Goal: Use online tool/utility: Use online tool/utility

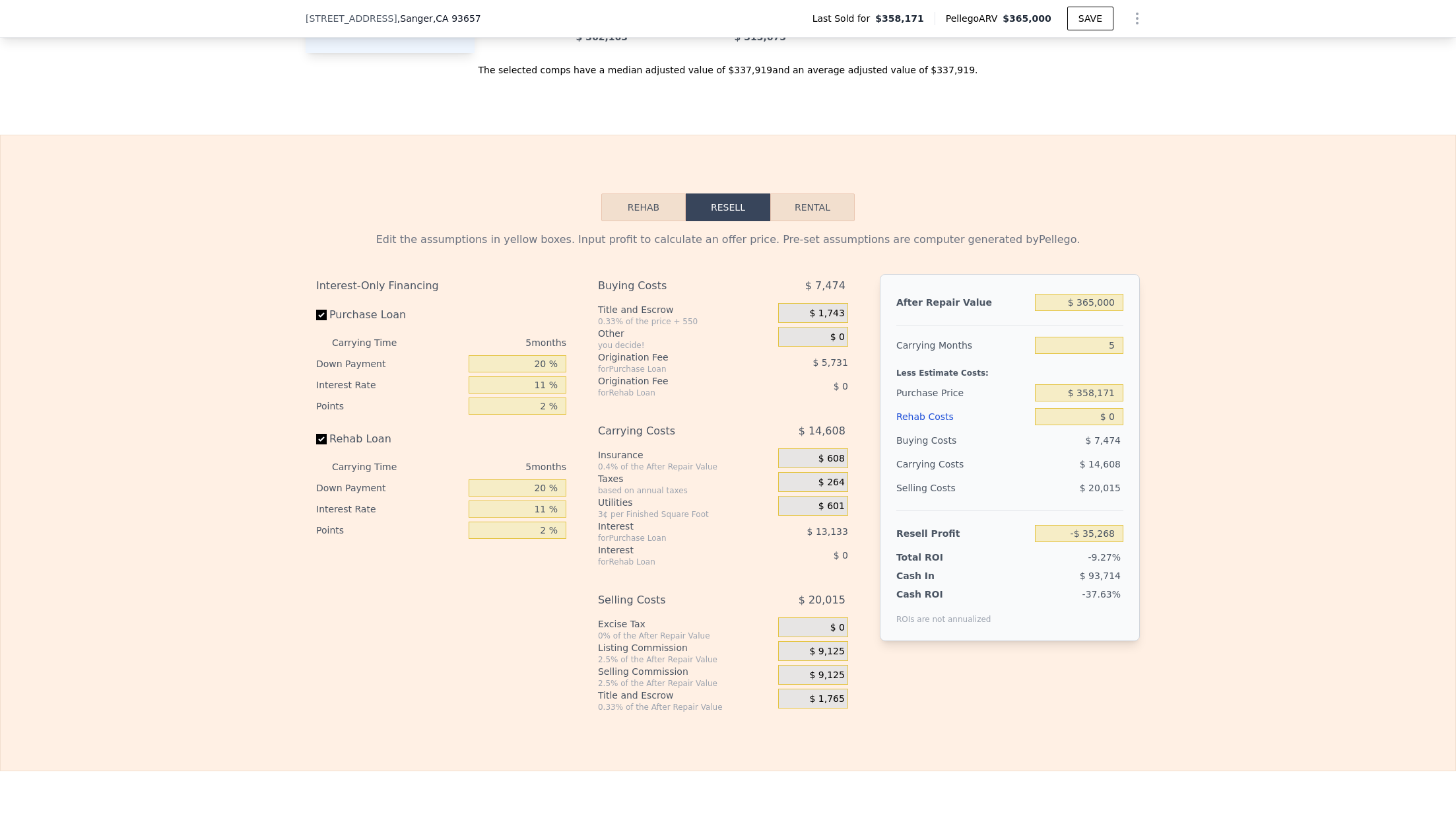
scroll to position [1700, 0]
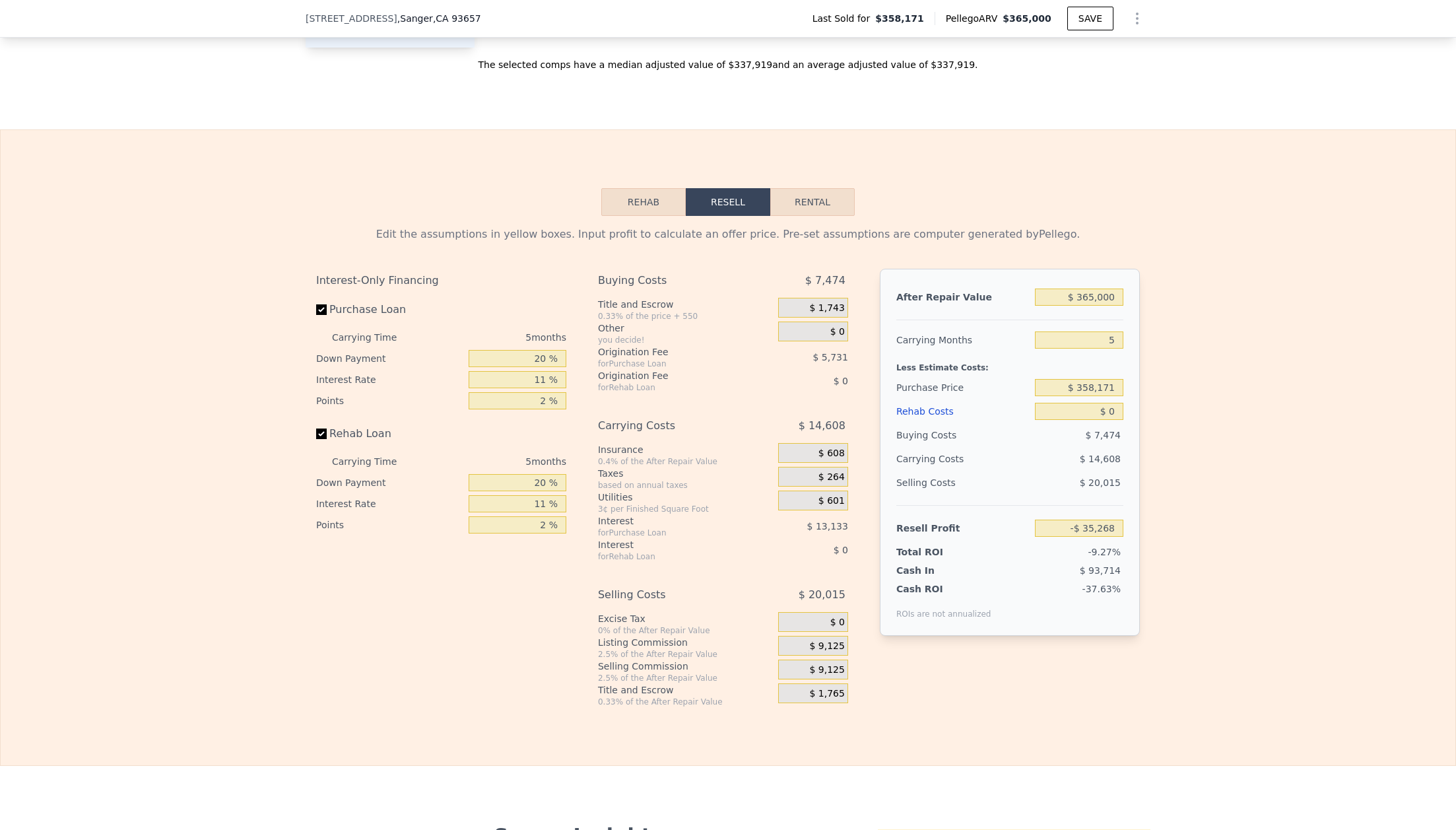
click at [1123, 297] on div "After Repair Value $ 365,000 Carrying Months 5 Less Estimate Costs: Purchase Pr…" at bounding box center [1010, 452] width 260 height 367
click at [1122, 299] on input "$ 365,000" at bounding box center [1079, 297] width 88 height 18
type input "$ 3"
type input "-$ 380,192"
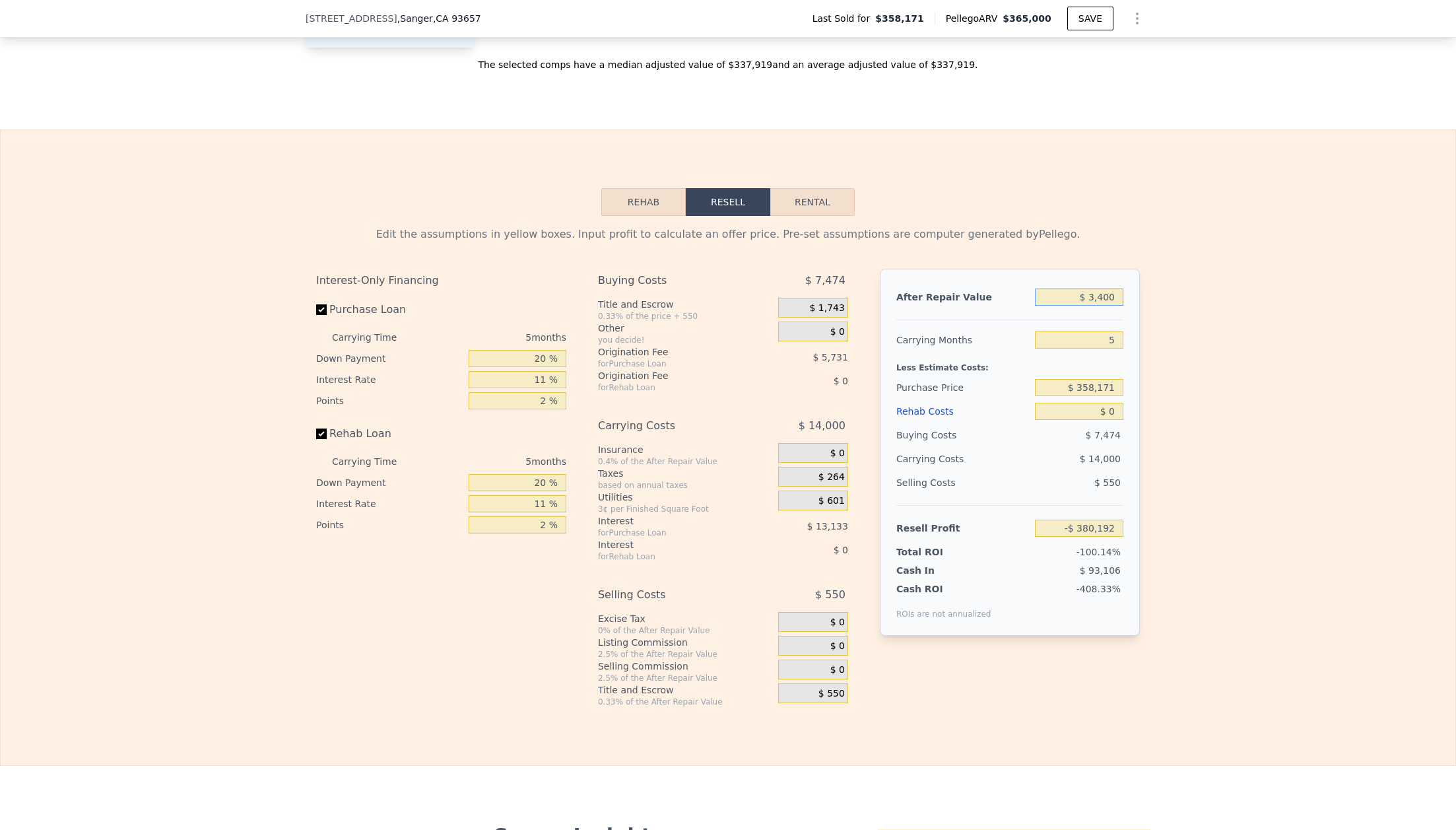
type input "$ 34,000"
type input "-$ 348,065"
type input "$ 340,000"
type input "-$ 58,894"
type input "$ 340,000"
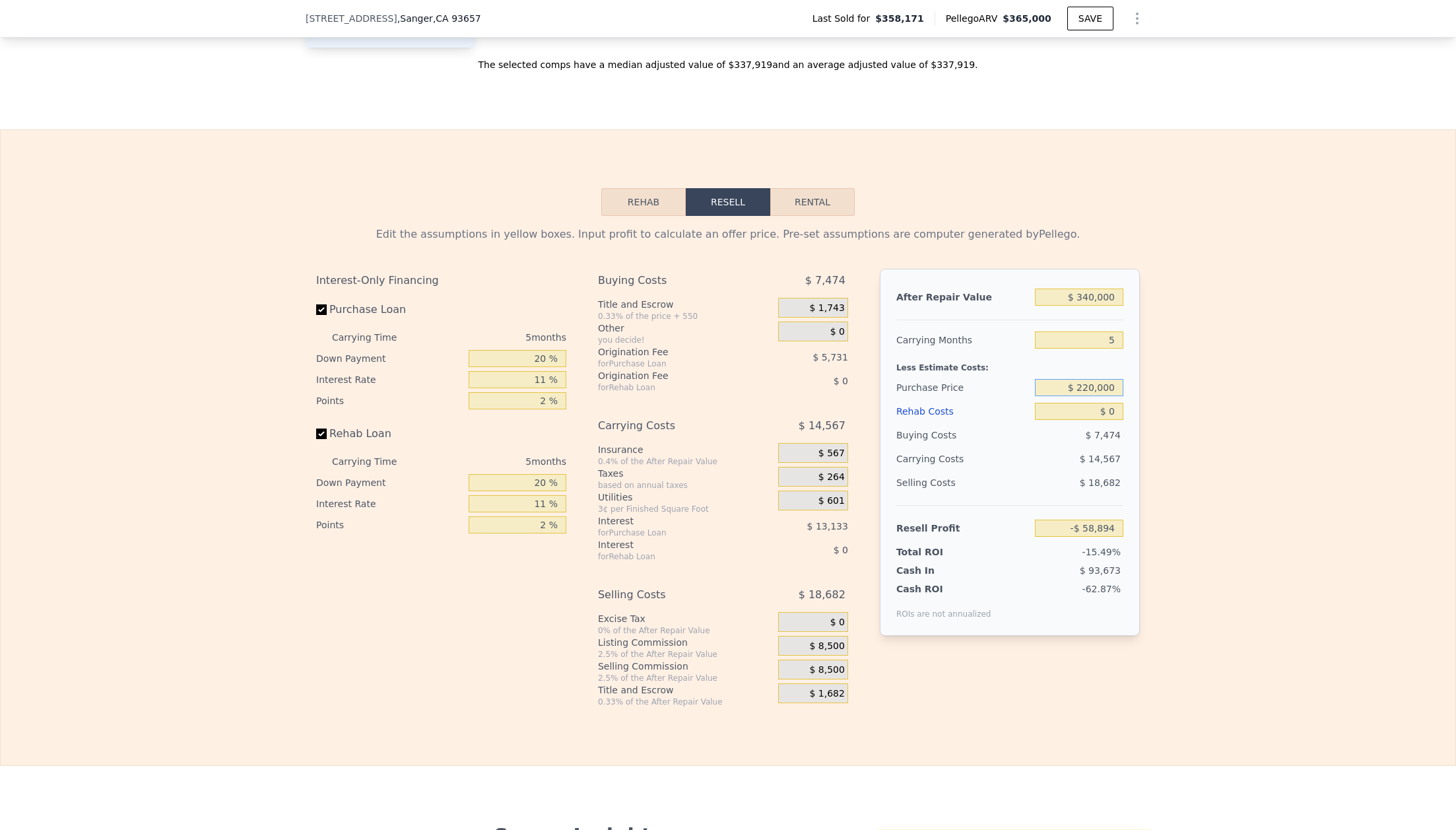
type input "$ 220,000"
type input "$ 87,018"
type input "$ 7"
type input "$ 87,011"
type input "$ 78"
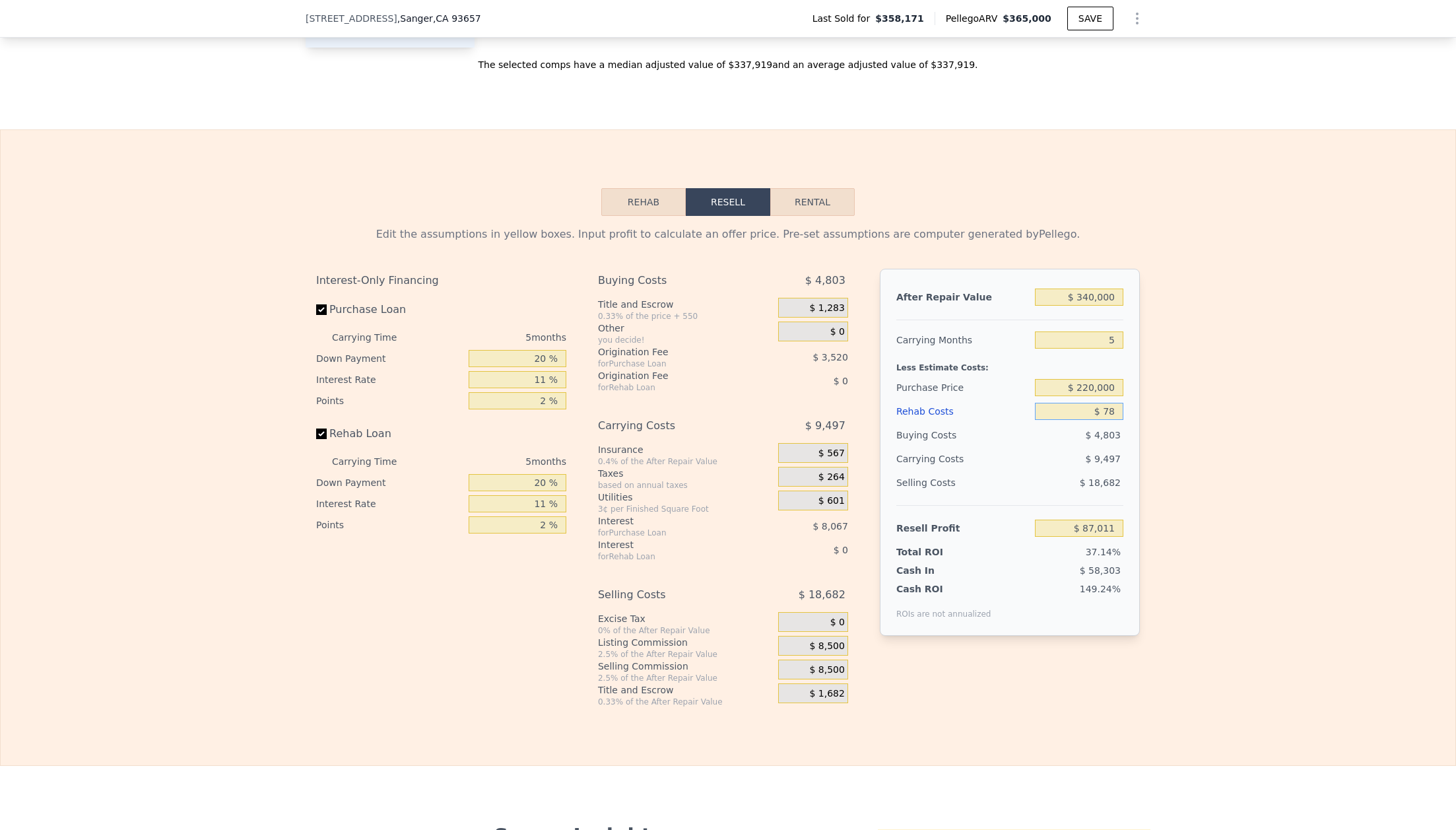
type input "$ 86,934"
type input "$ 780"
type input "$ 86,196"
type input "$ 7,800"
type input "$ 78,808"
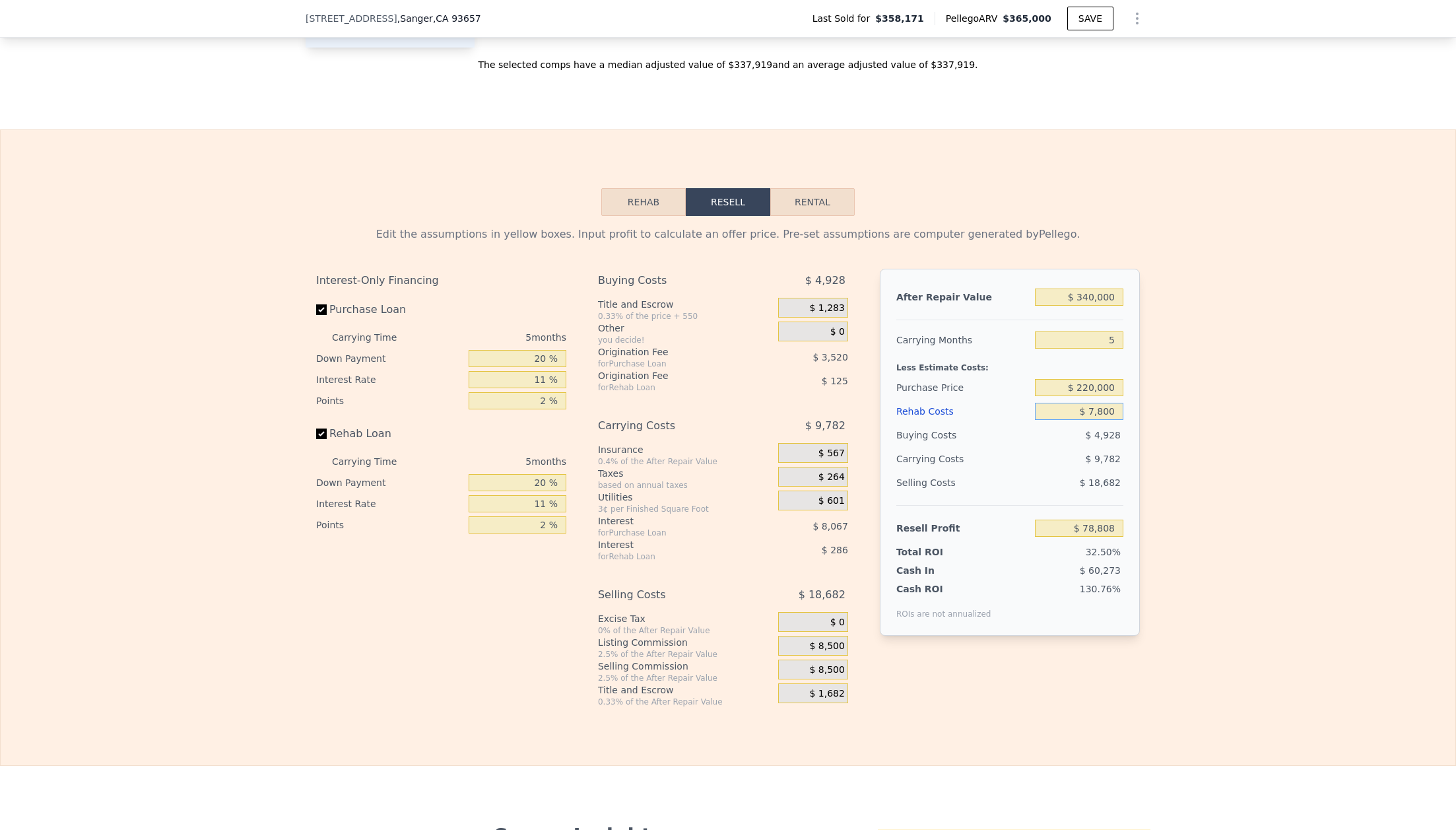
type input "$ 78,000"
type input "$ 4,910"
type input "$ 78,000"
click at [553, 360] on input "20 %" at bounding box center [517, 358] width 98 height 18
type input "2 %"
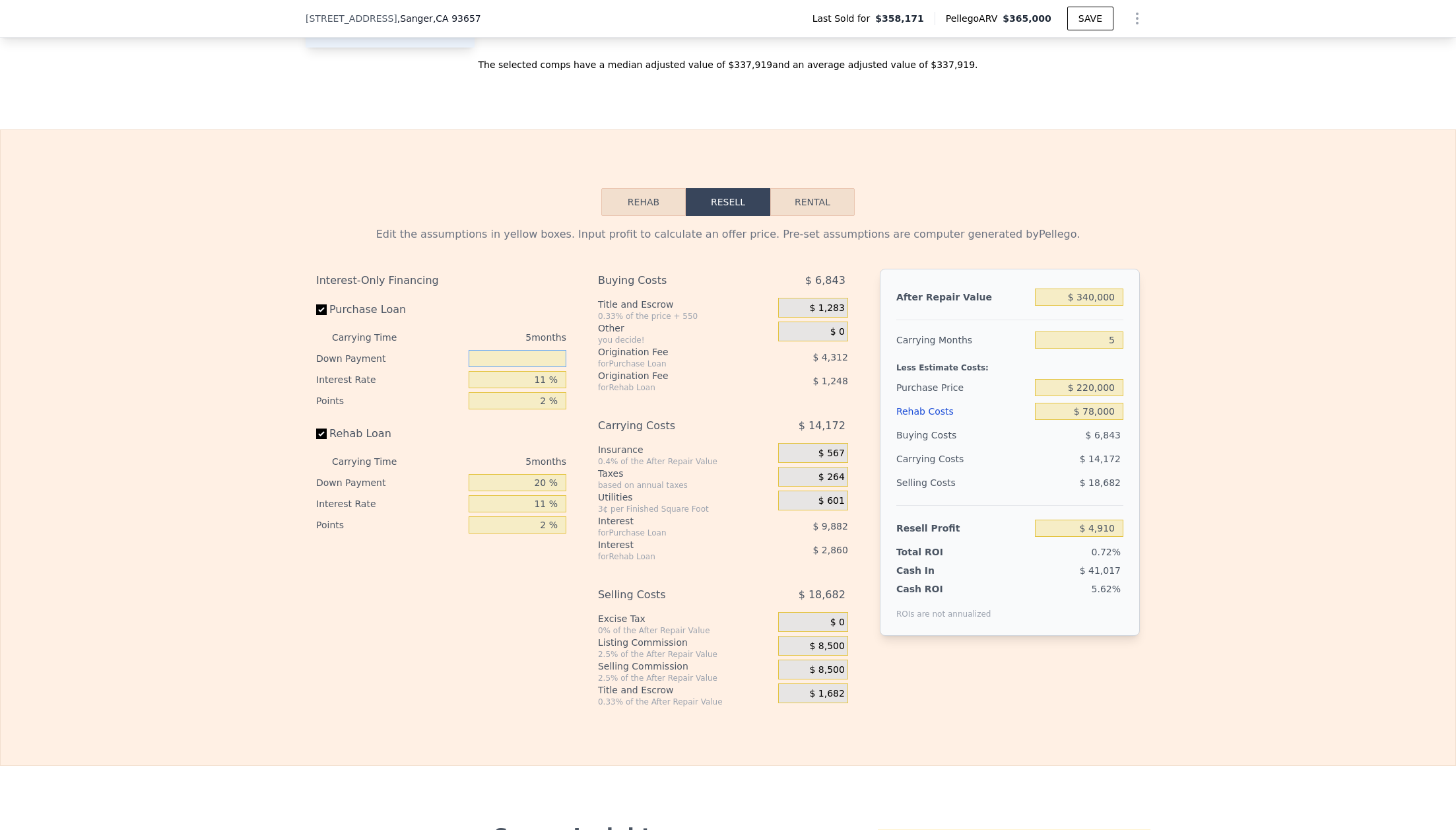
type input "$ 2,303"
type input "10 %"
type input "$ 3,460"
type input "10 %"
type input "9 %"
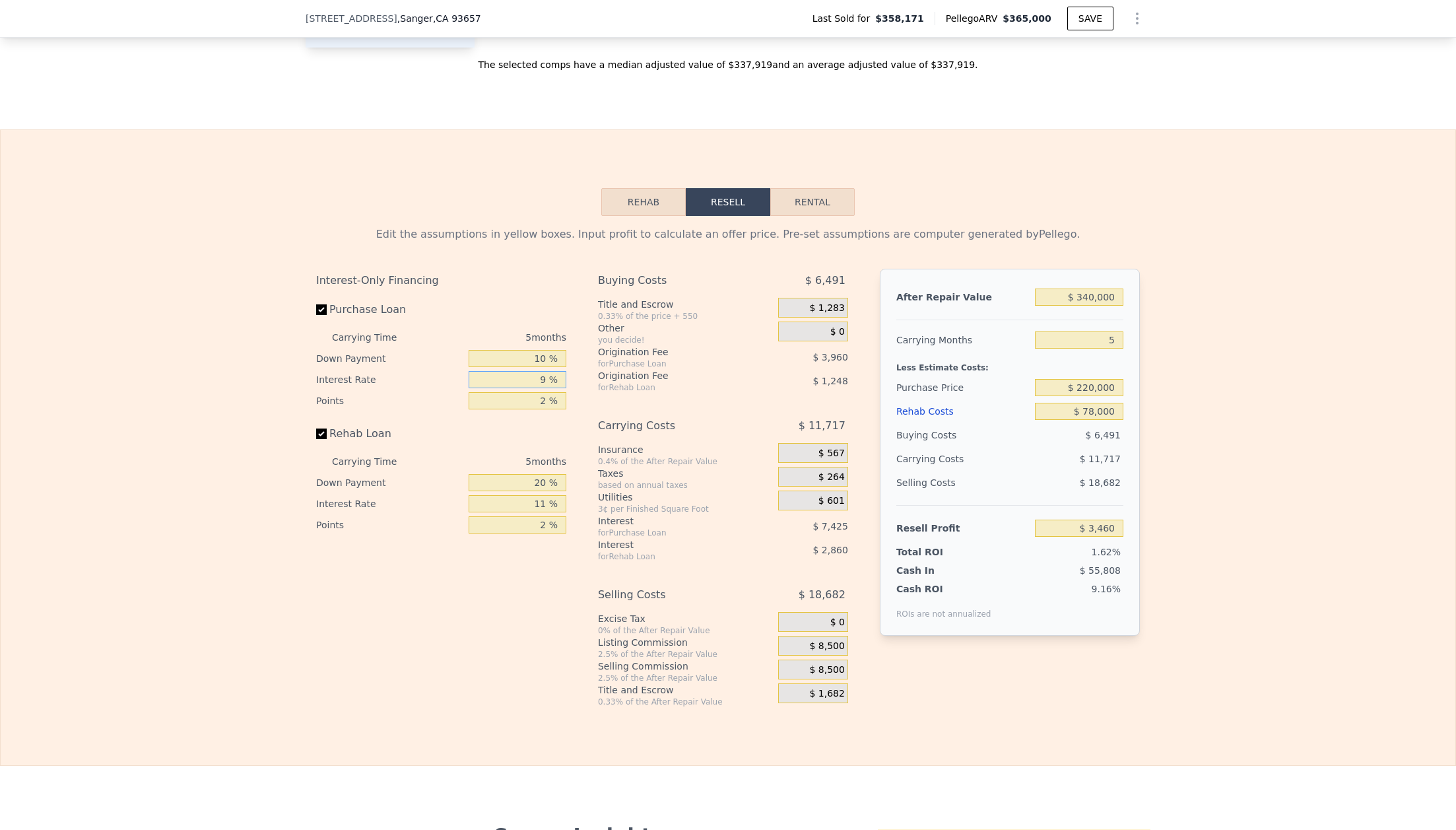
type input "$ 5,110"
type input "8 %"
type input "$ 5,935"
type input "8.9 %"
type input "$ 5,190"
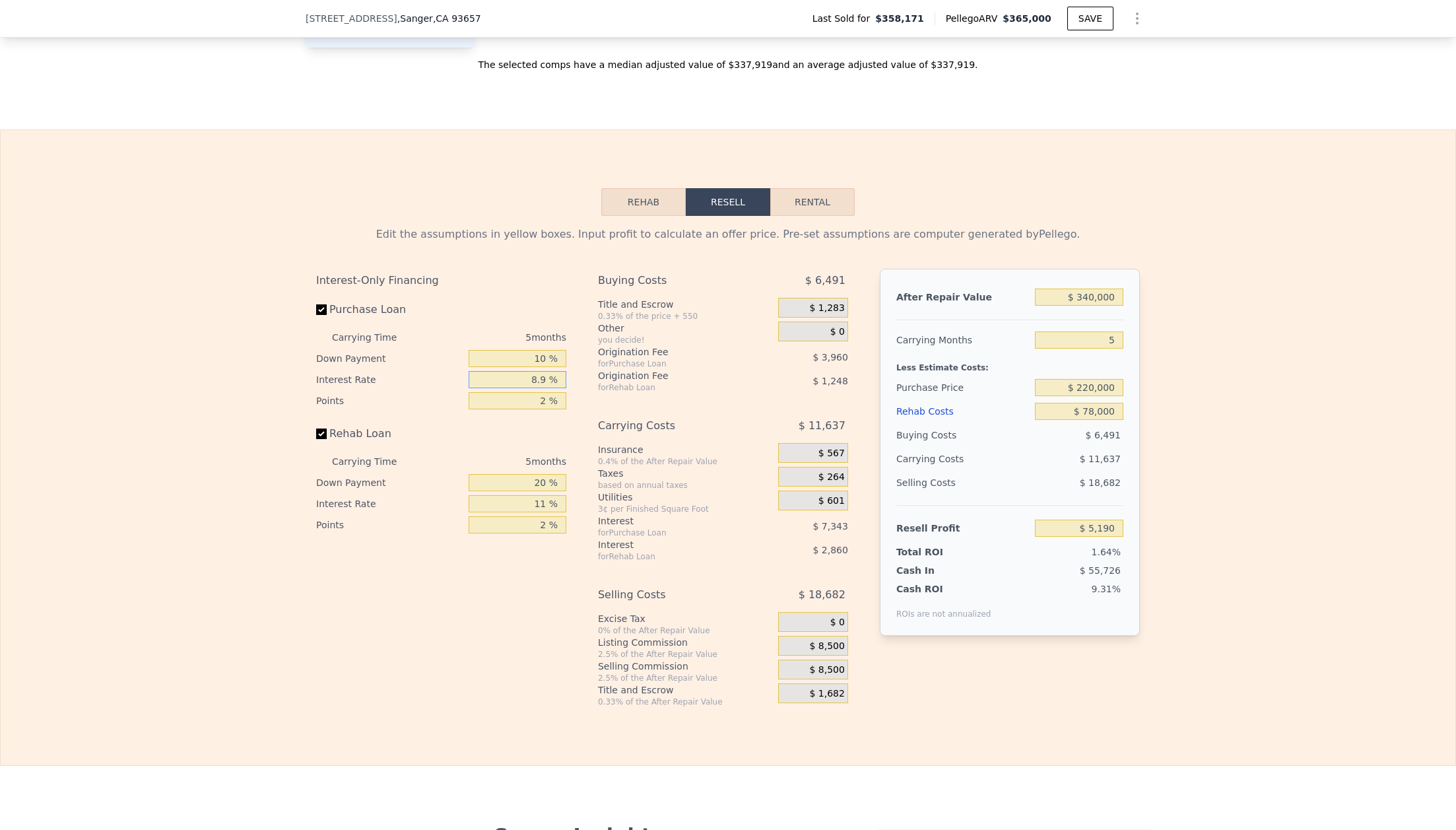
type input "8.95 %"
type input "$ 5,150"
type input "8.95 %"
type input "1 %"
type input "$ 7,130"
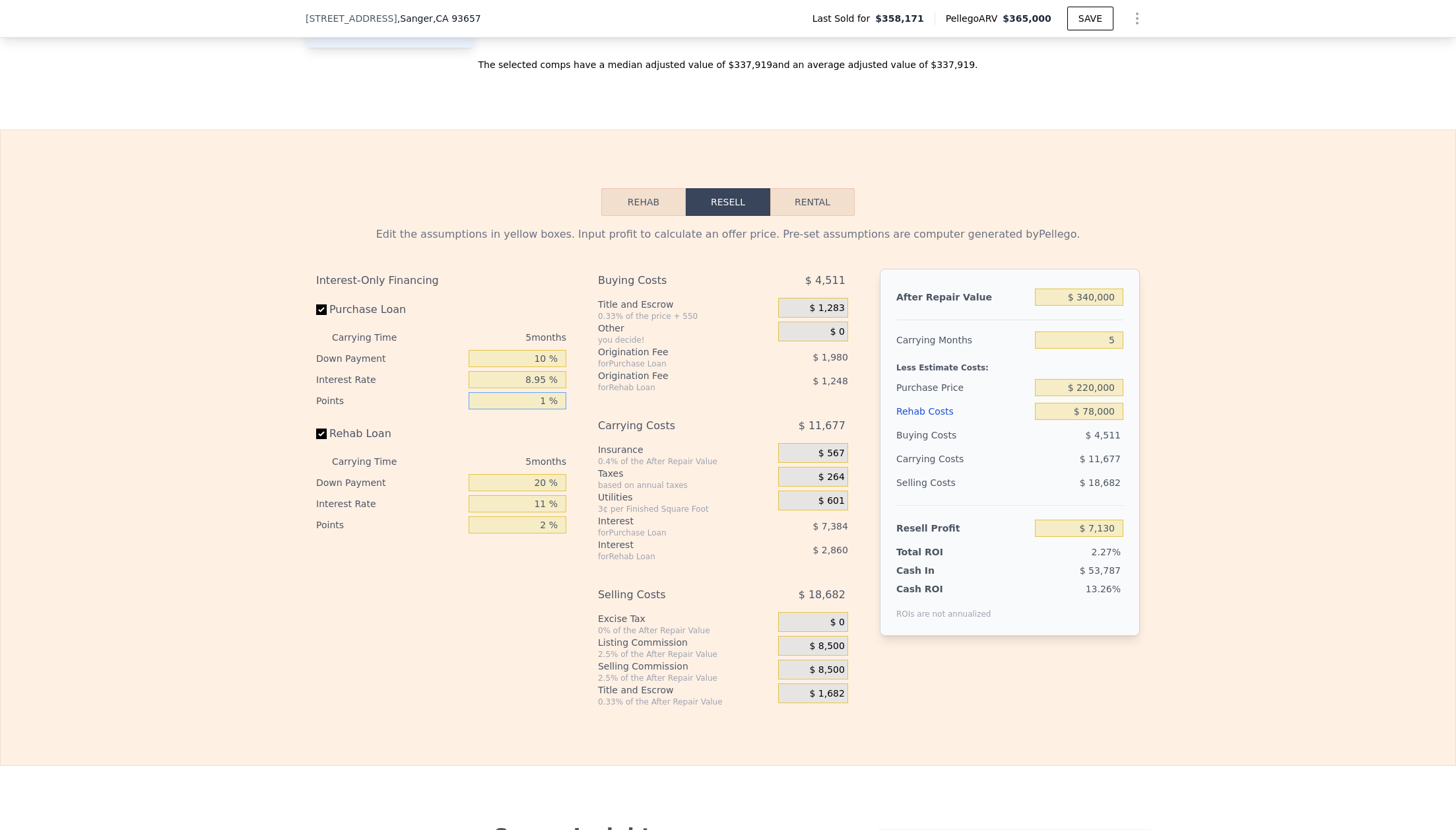
type input "1 %"
type input "0 %"
type input "$ 6,103"
type input "0 %"
type input "8 %"
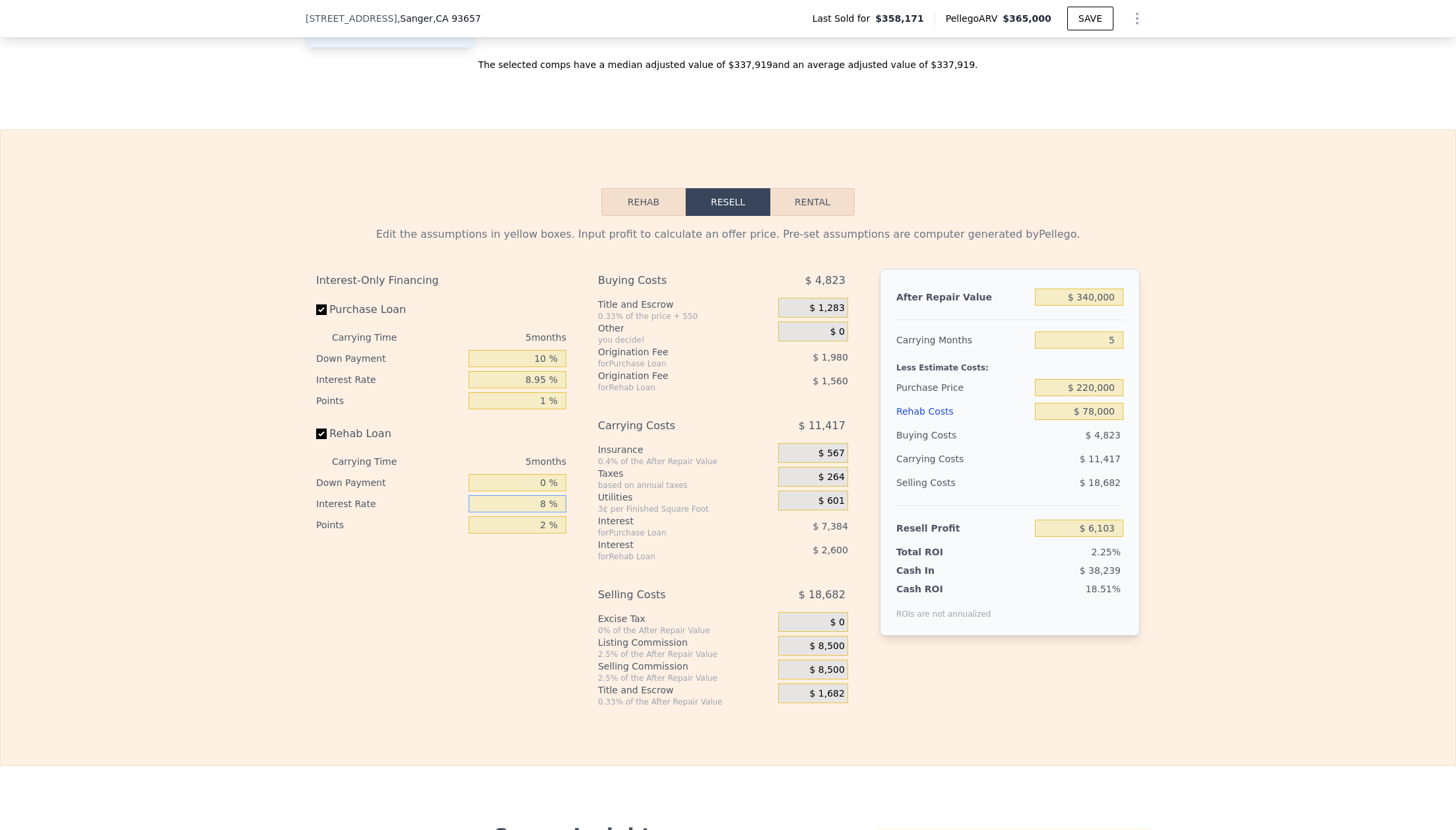
type input "$ 7,078"
type input "8.9 %"
type input "$ 6,783"
type input "8.95 %"
type input "$ 6,768"
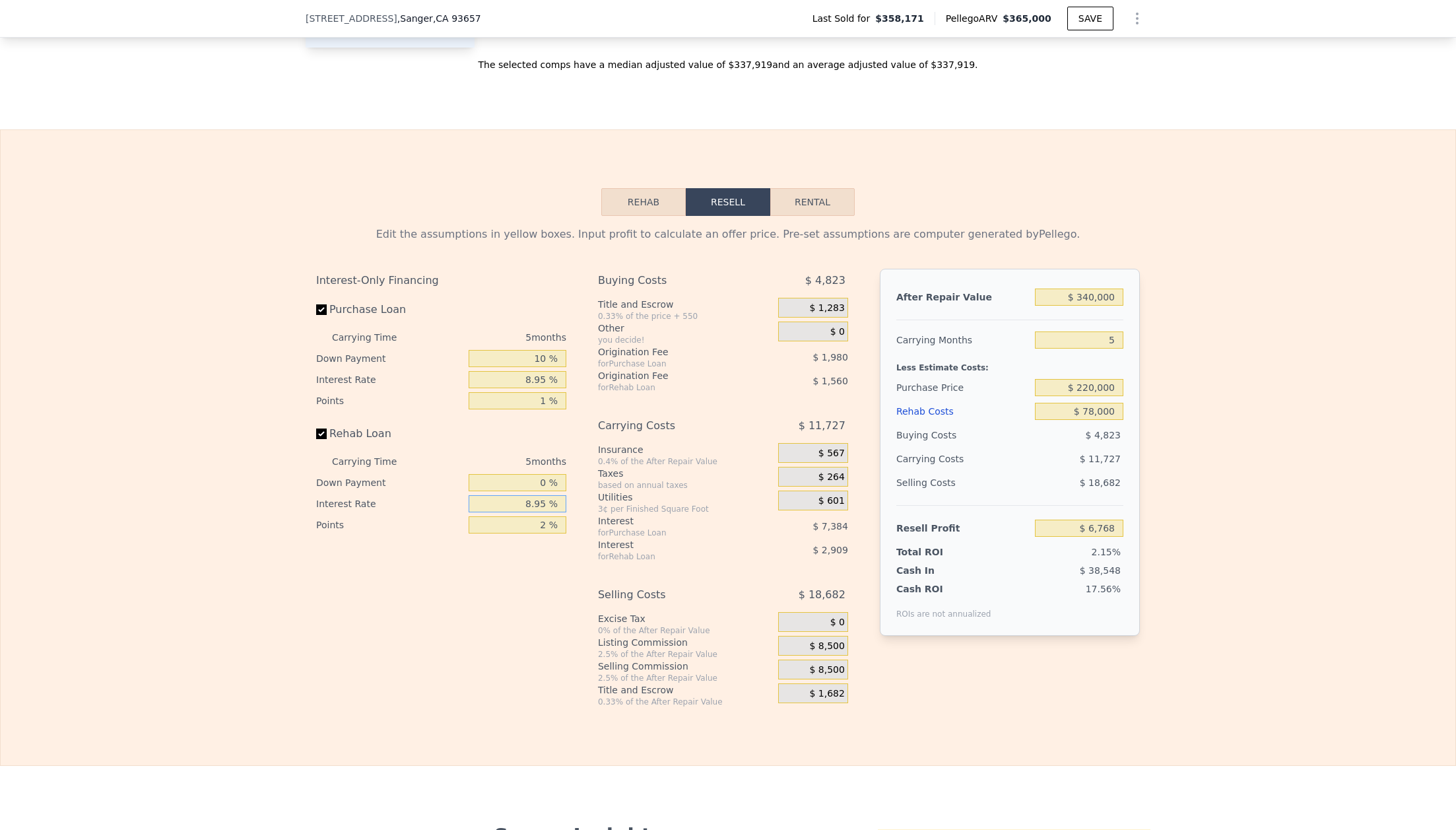
type input "8.95 %"
type input "1 %"
type input "$ 7,548"
type input "1 %"
click at [803, 311] on div "$ 1,283" at bounding box center [813, 308] width 70 height 20
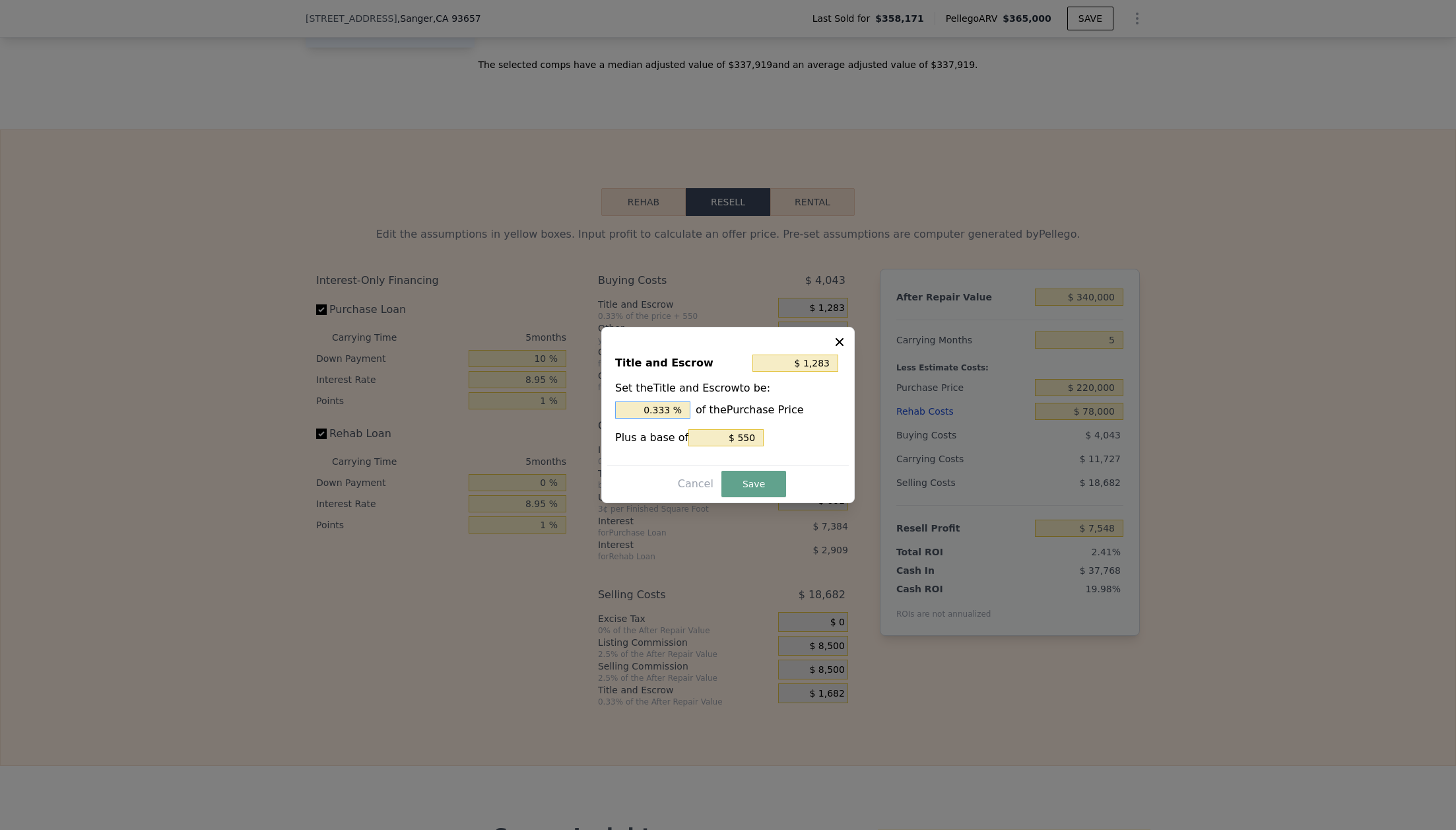
click at [672, 414] on input "0.333 %" at bounding box center [652, 410] width 75 height 18
type input "$ 1,276"
type input "0.33 %"
type input "$ 1,210"
type input "0.3 %"
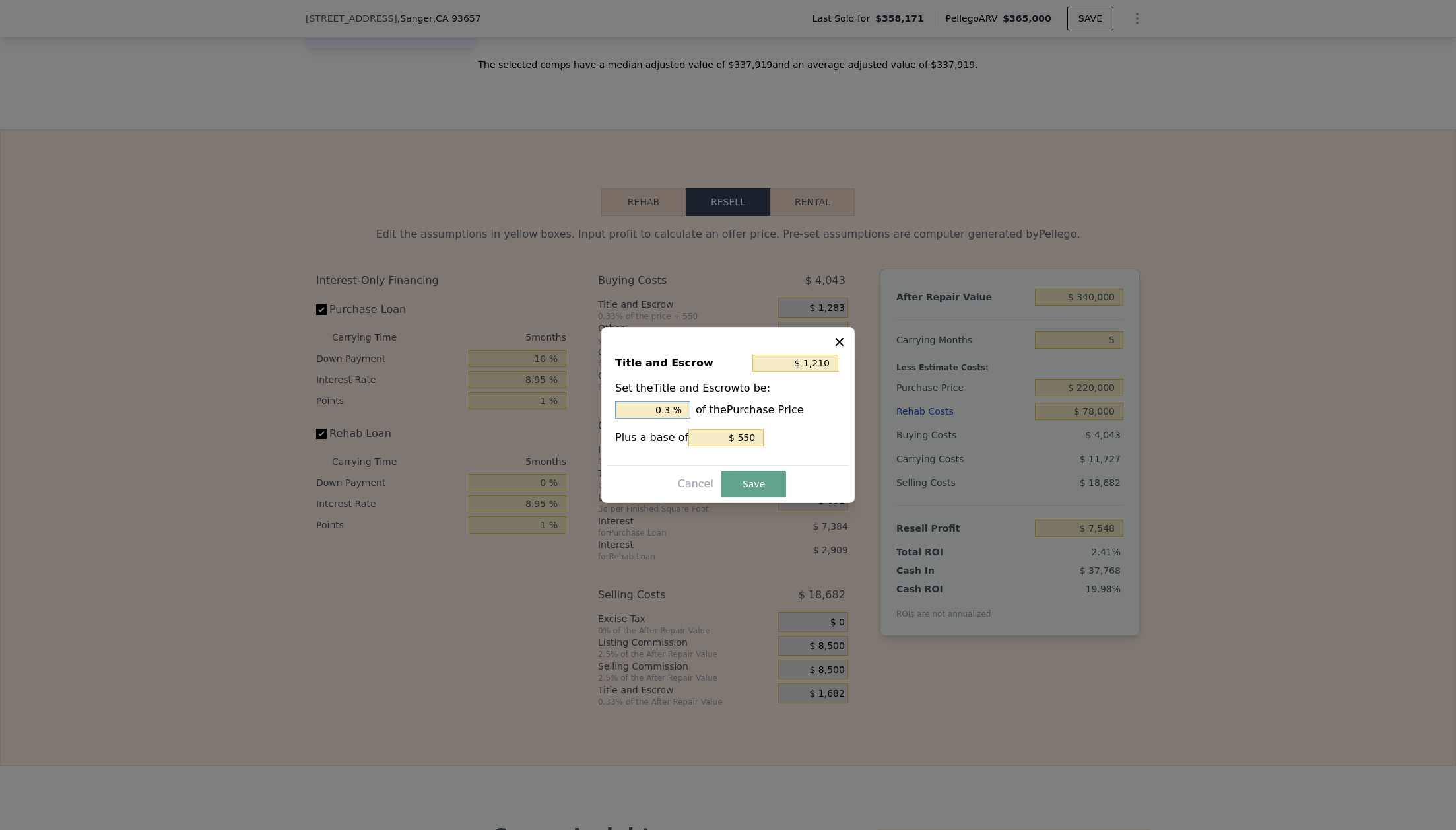
type input "$ 550"
type input "0 %"
type input "$ 2,750"
type input "1. %"
type input "$ 4,510"
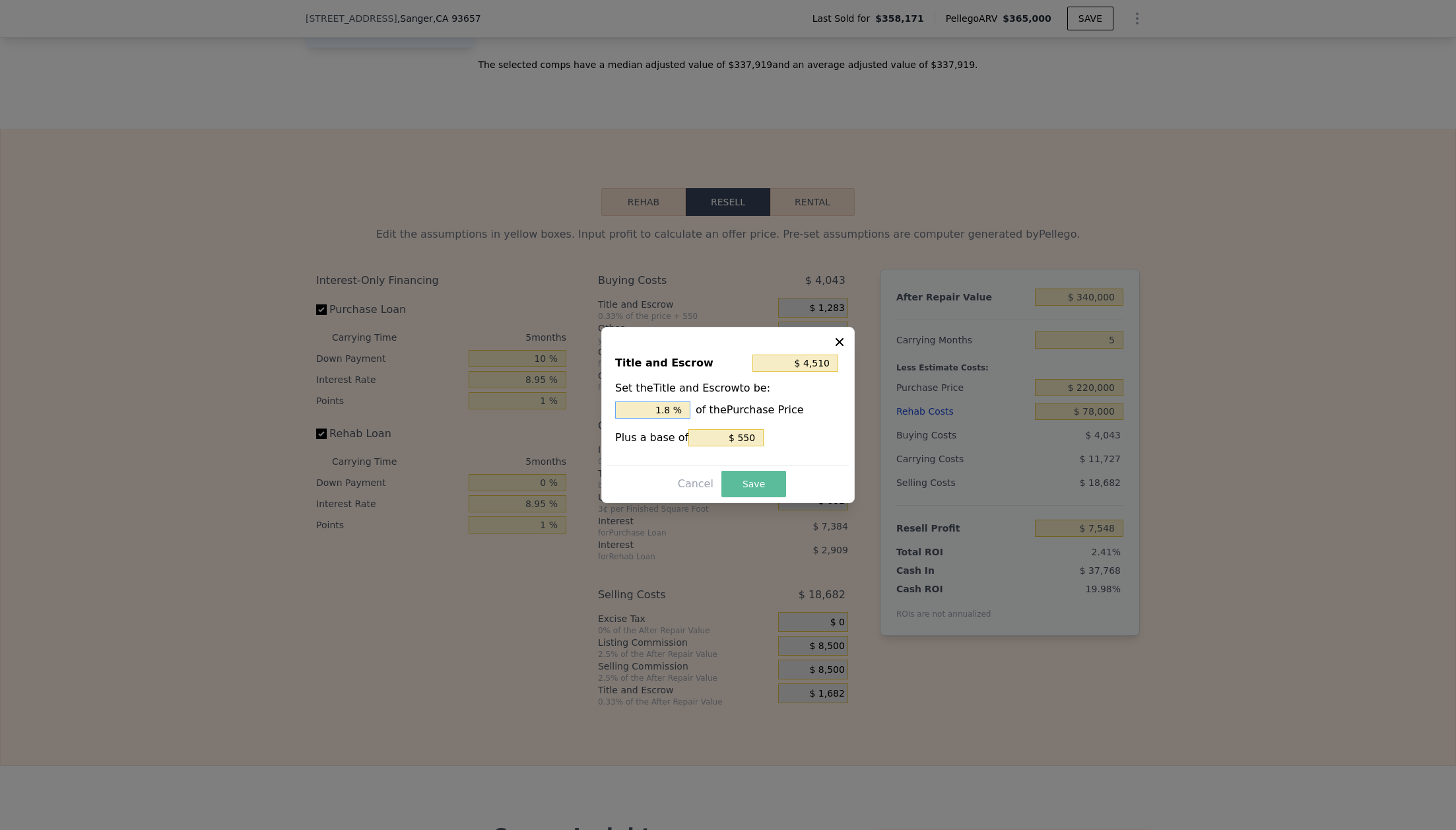
type input "1.8 %"
click at [750, 487] on button "Save" at bounding box center [754, 484] width 65 height 27
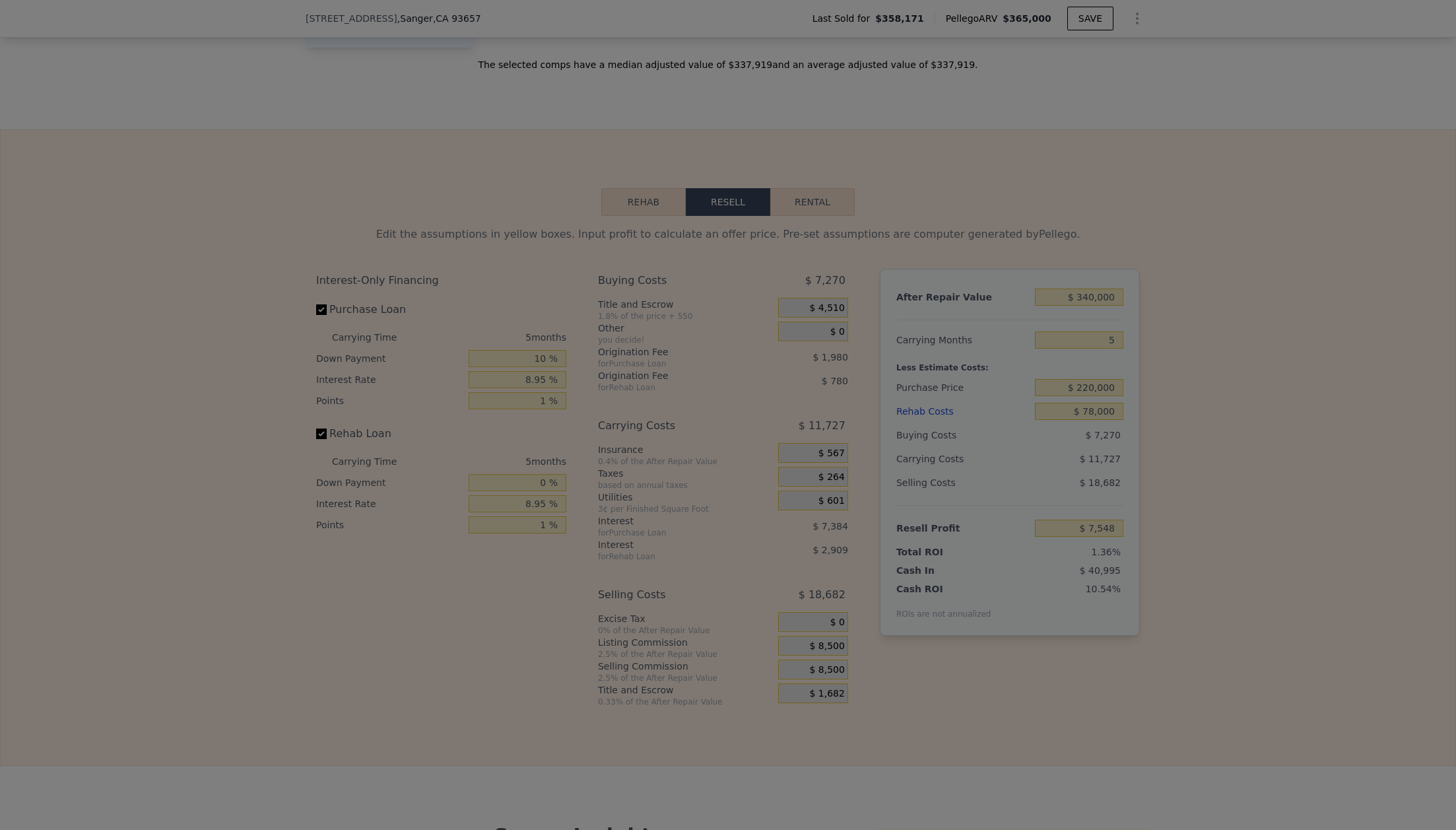
type input "$ 4,321"
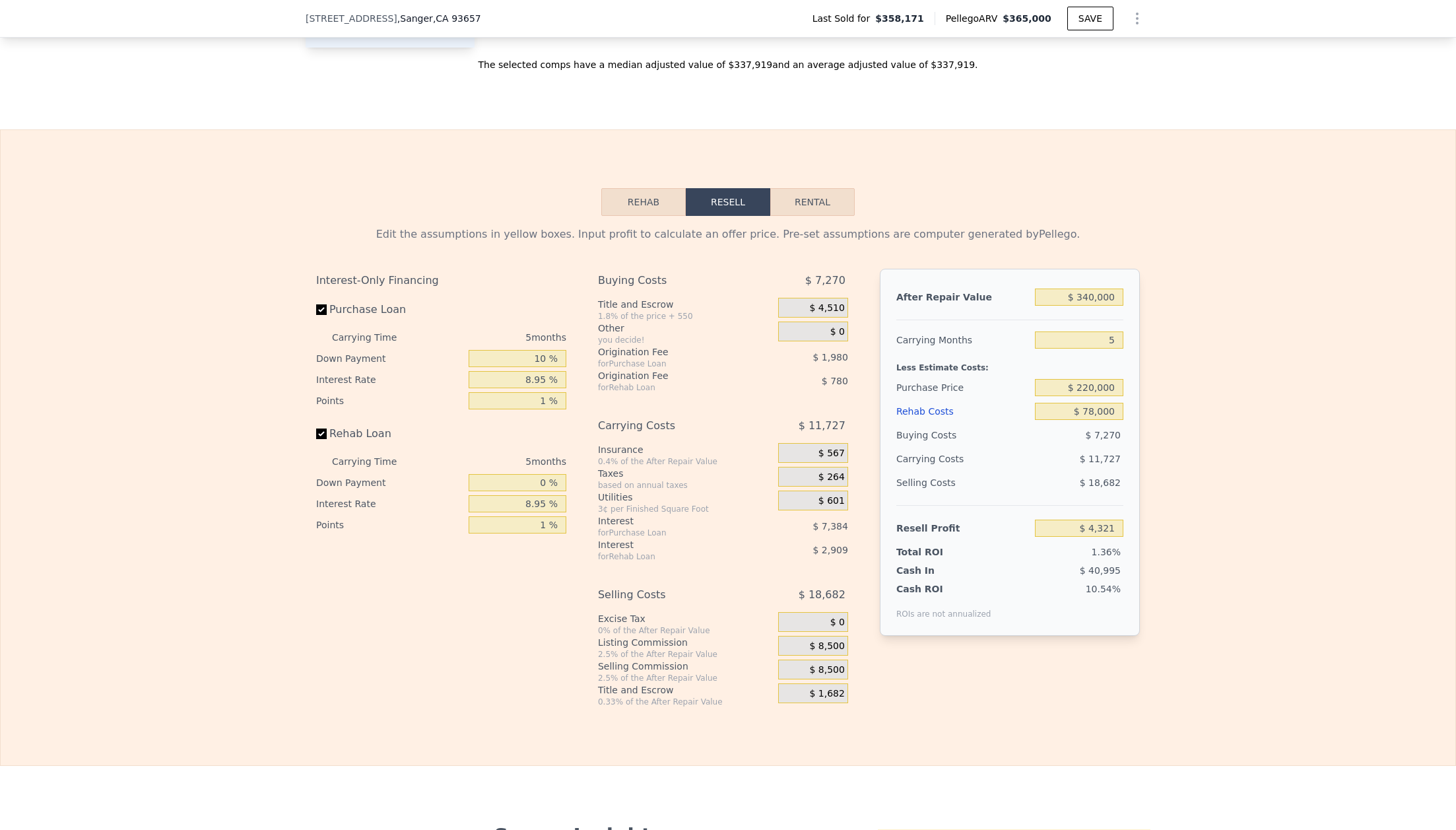
click at [816, 453] on div "$ 567" at bounding box center [813, 453] width 70 height 20
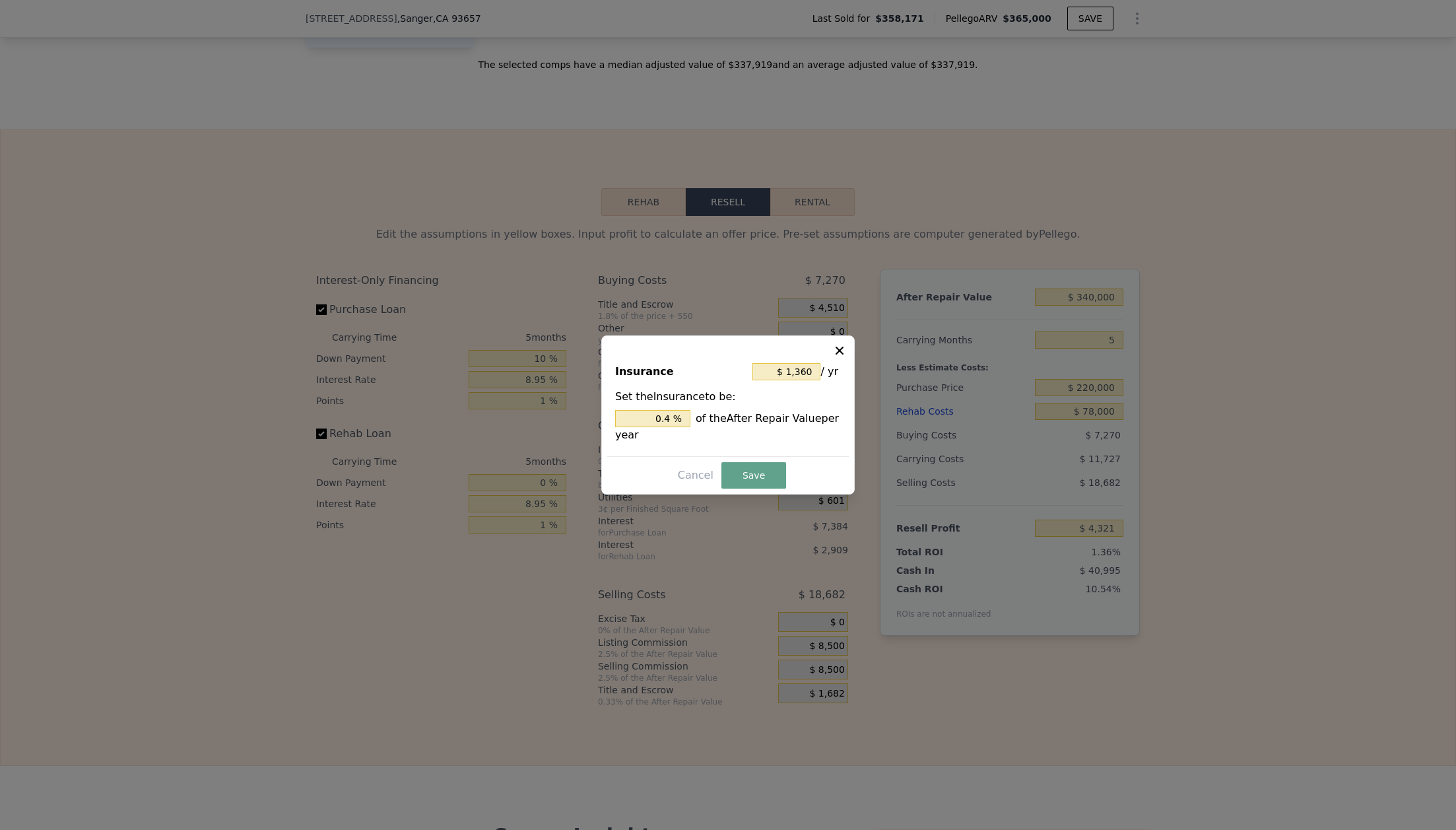
click at [821, 374] on span "/ yr" at bounding box center [829, 371] width 18 height 23
click at [813, 371] on input "$ 1,360" at bounding box center [786, 371] width 68 height 18
type input "$ 136"
type input "0.04 %"
type input "$ 13"
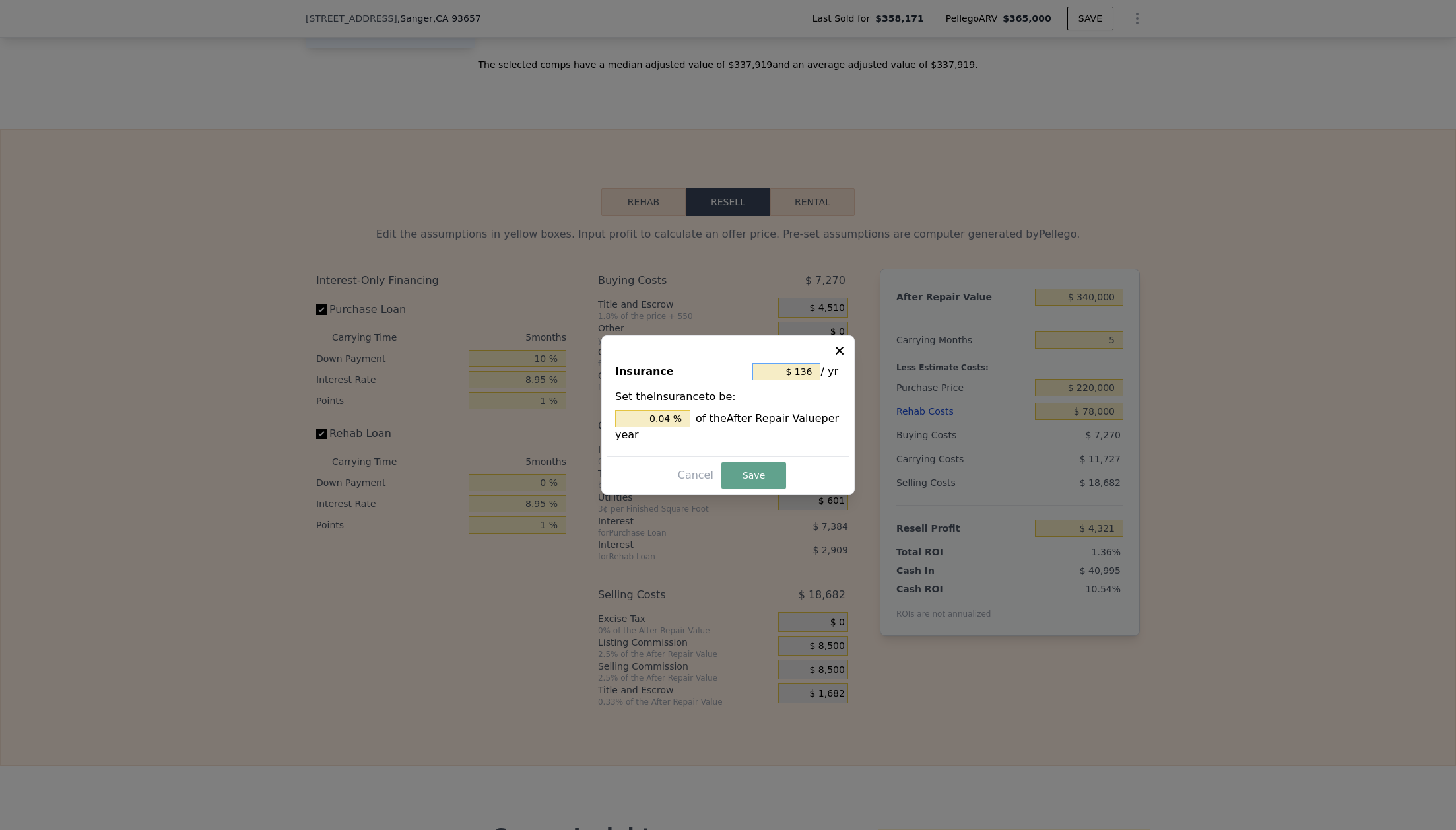
type input "0.004 %"
type input "$ 1"
type input "0.000 %"
type input "$ 3"
type input "0.001 %"
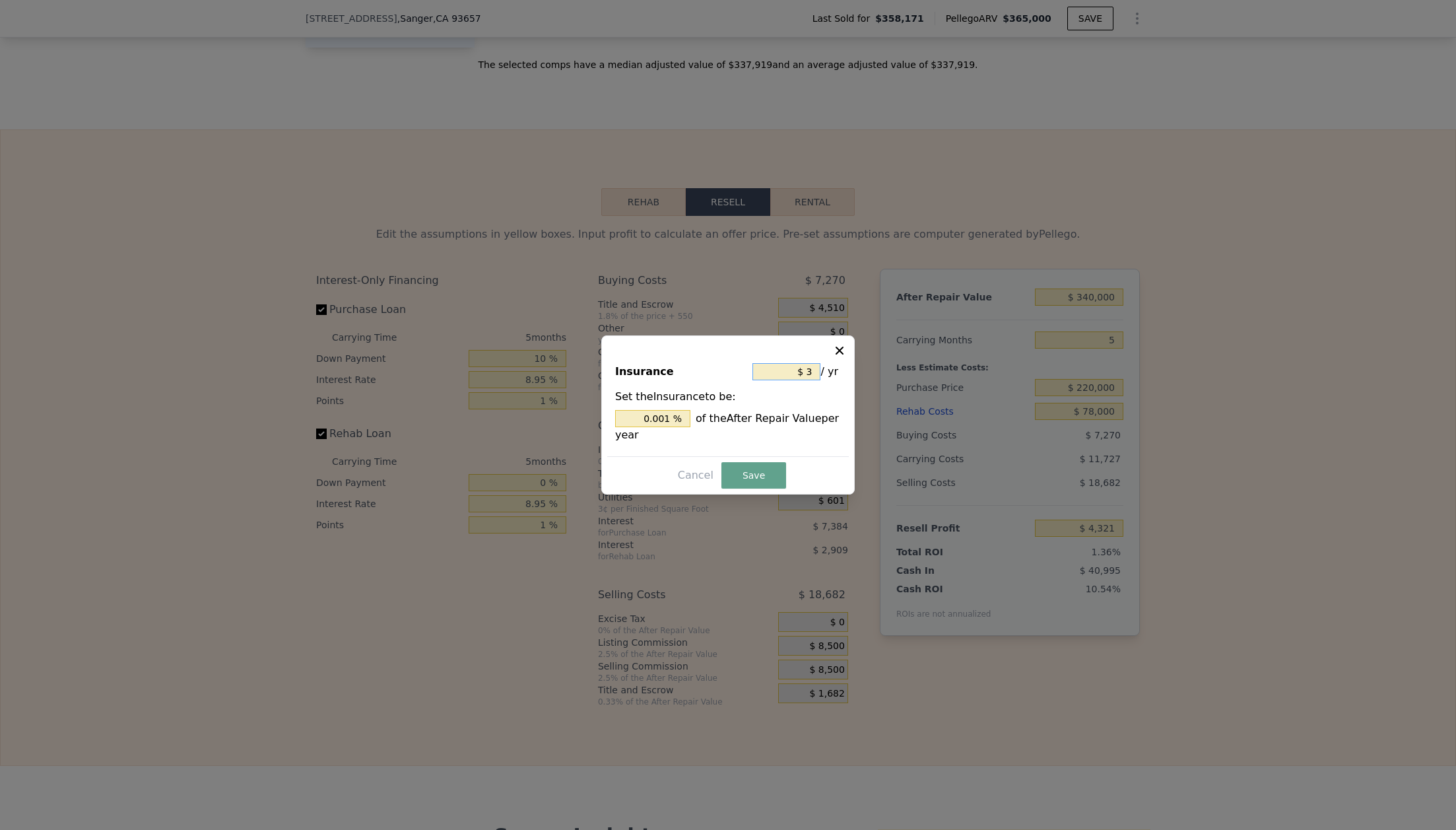
type input "$ 36"
type input "0.011 %"
type input "$ 360"
type input "0.106 %"
type input "$ 3,600"
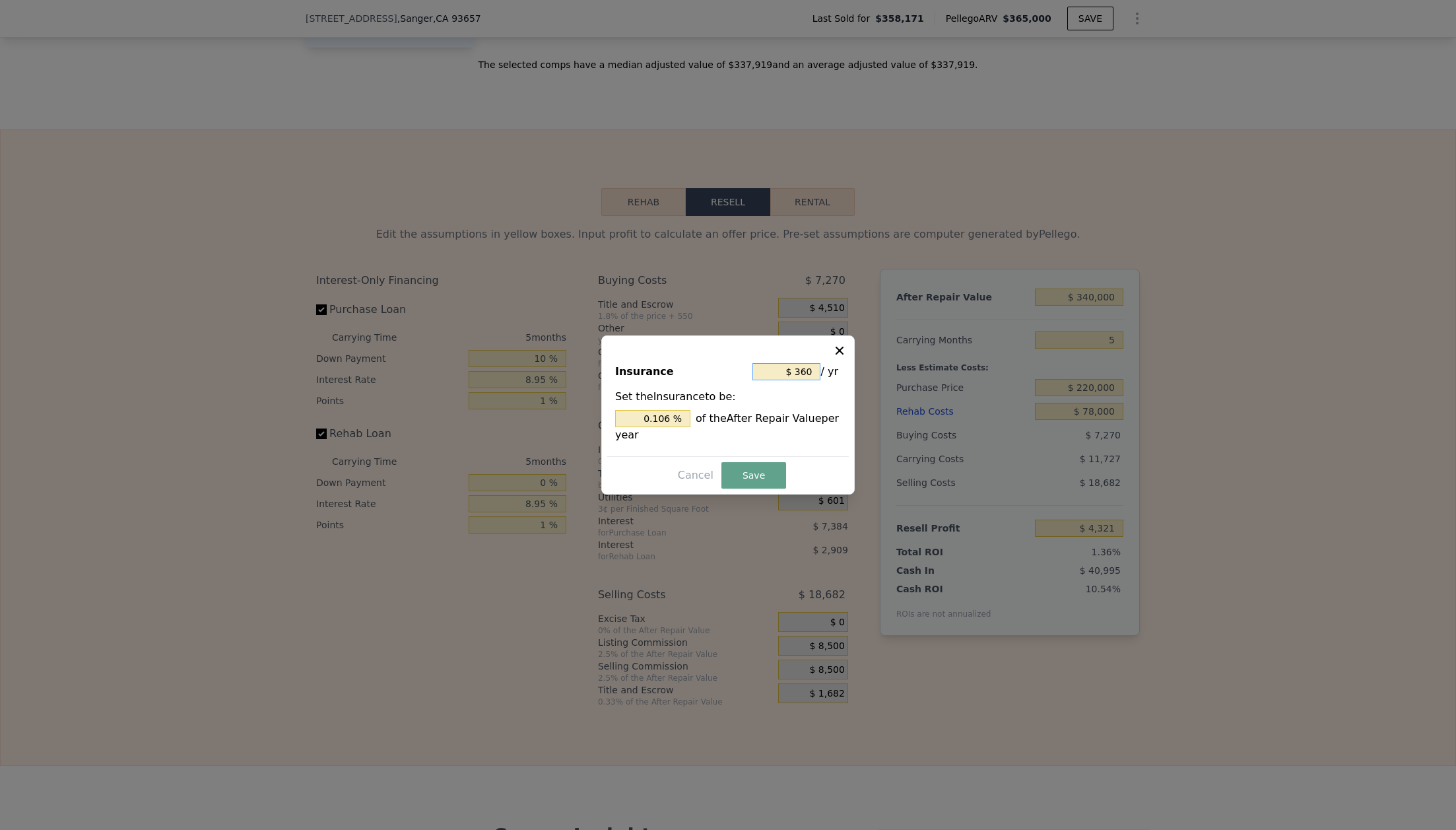
type input "1.059 %"
type input "$ 3,600"
click at [723, 470] on button "Save" at bounding box center [754, 475] width 65 height 27
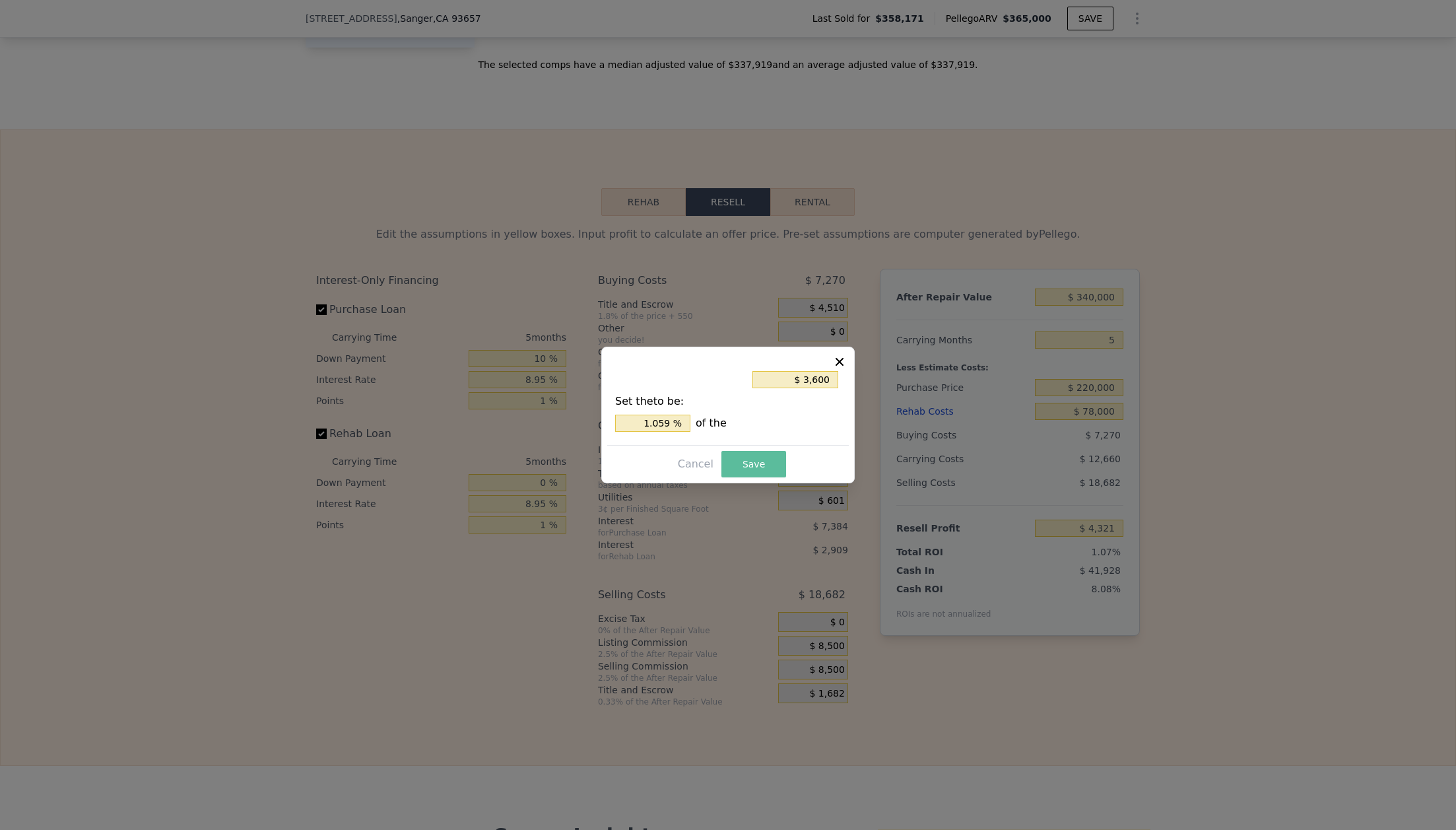
type input "$ 3,388"
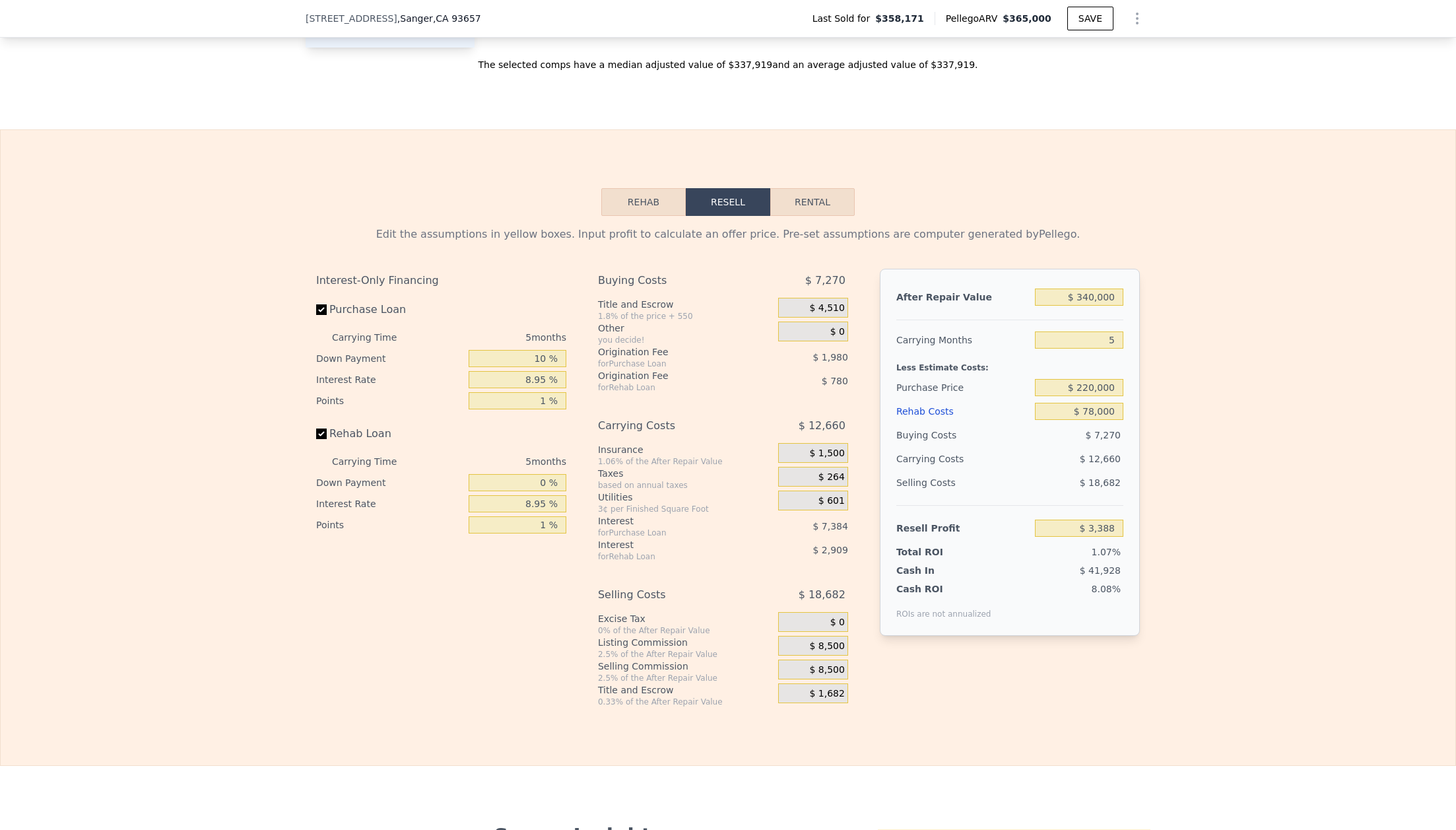
click at [821, 480] on span "$ 264" at bounding box center [831, 477] width 27 height 12
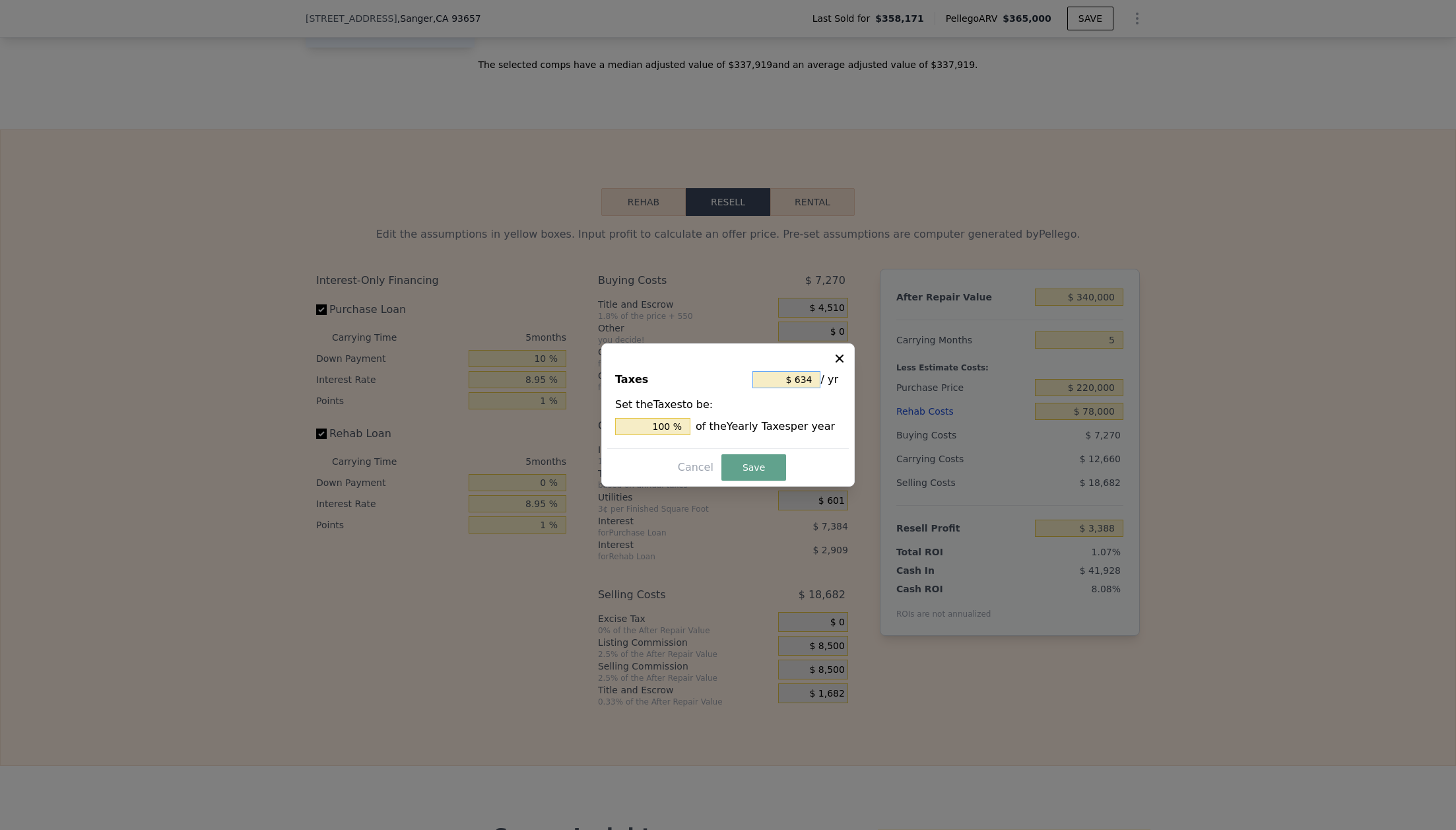
click at [813, 381] on input "$ 634" at bounding box center [786, 380] width 68 height 18
type input "$ 63"
type input "9.937 %"
type input "$ 6"
type input "0.946 %"
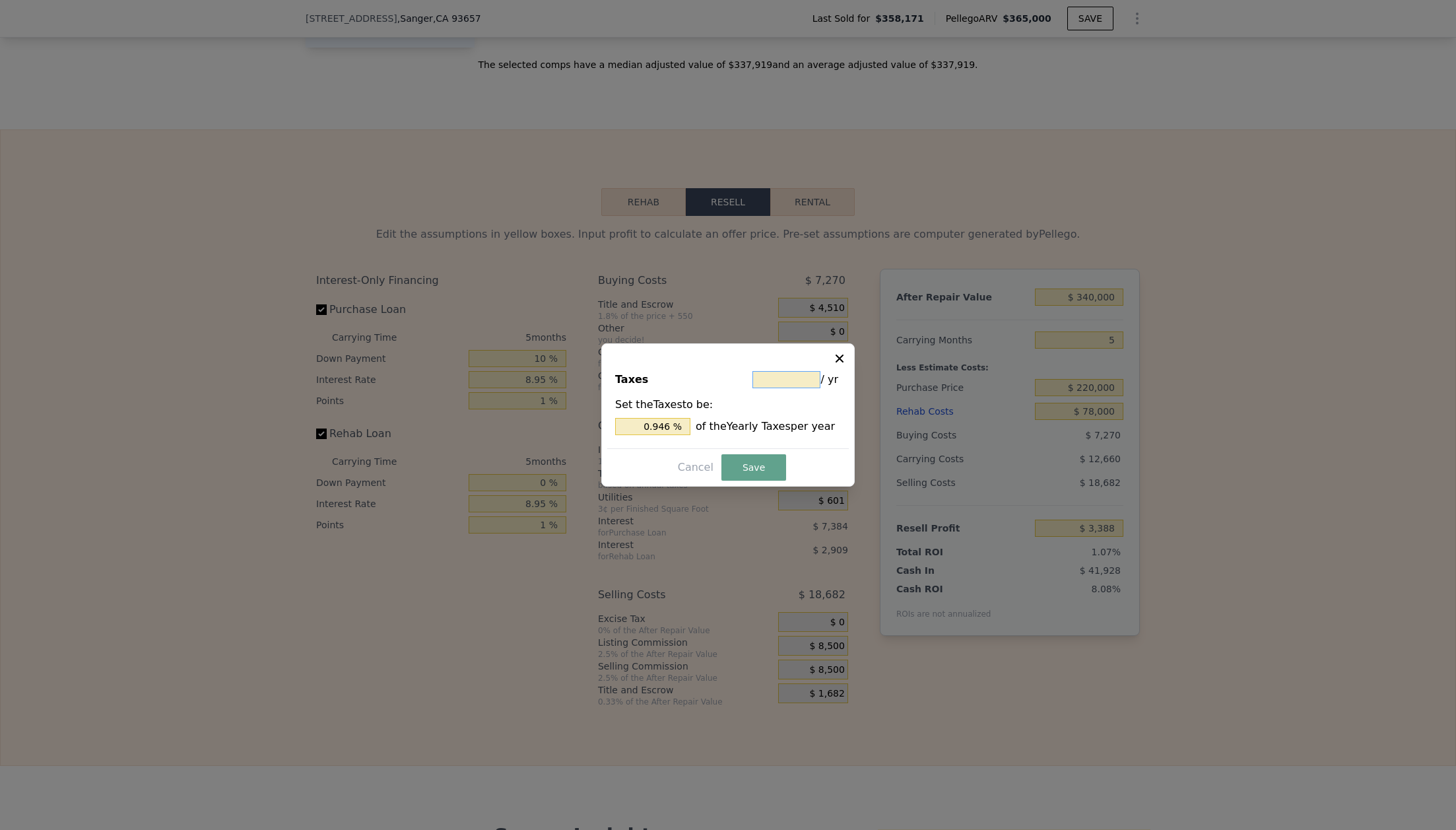
type input "$ 3"
type input "0.473 %"
type input "$ 36"
type input "5.678 %"
type input "-$ 36"
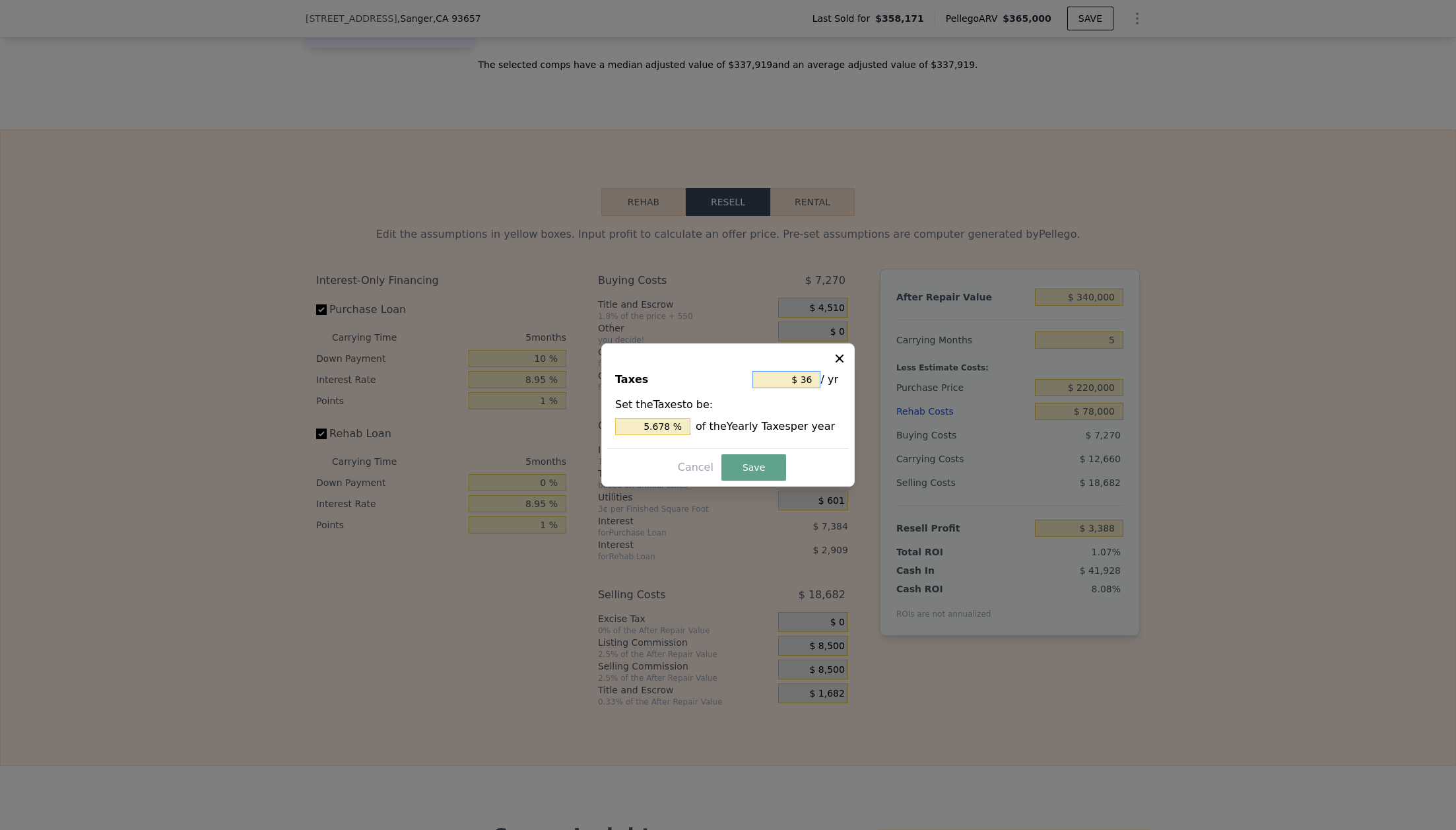
type input "-5.678 %"
type input "-$ 360"
type input "-56.782 %"
type input "-$ 36"
type input "-5.678 %"
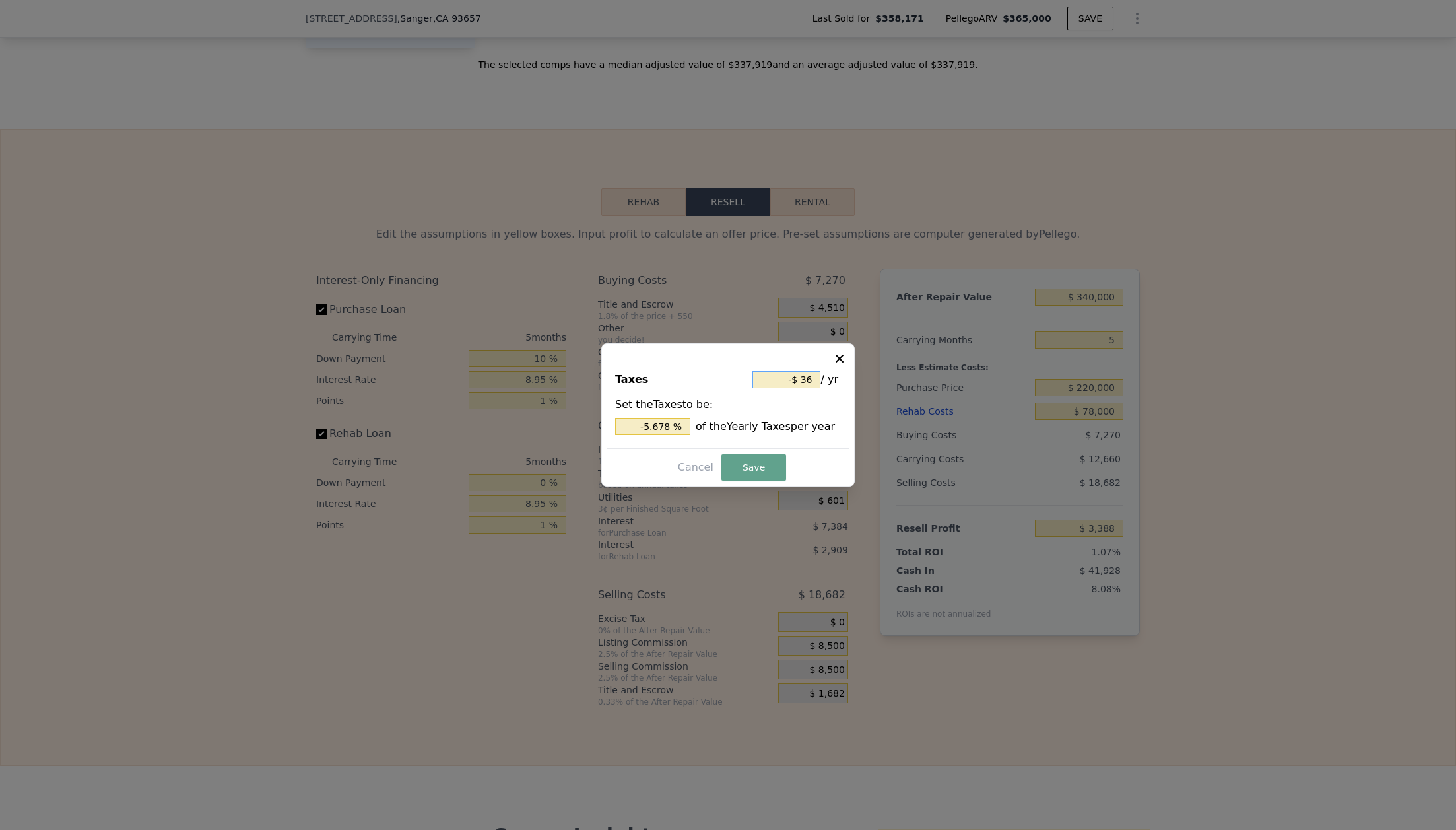
type input "-$ 3"
type input "-0.473 %"
type input "-"
type input "$ 3"
type input "0.473 %"
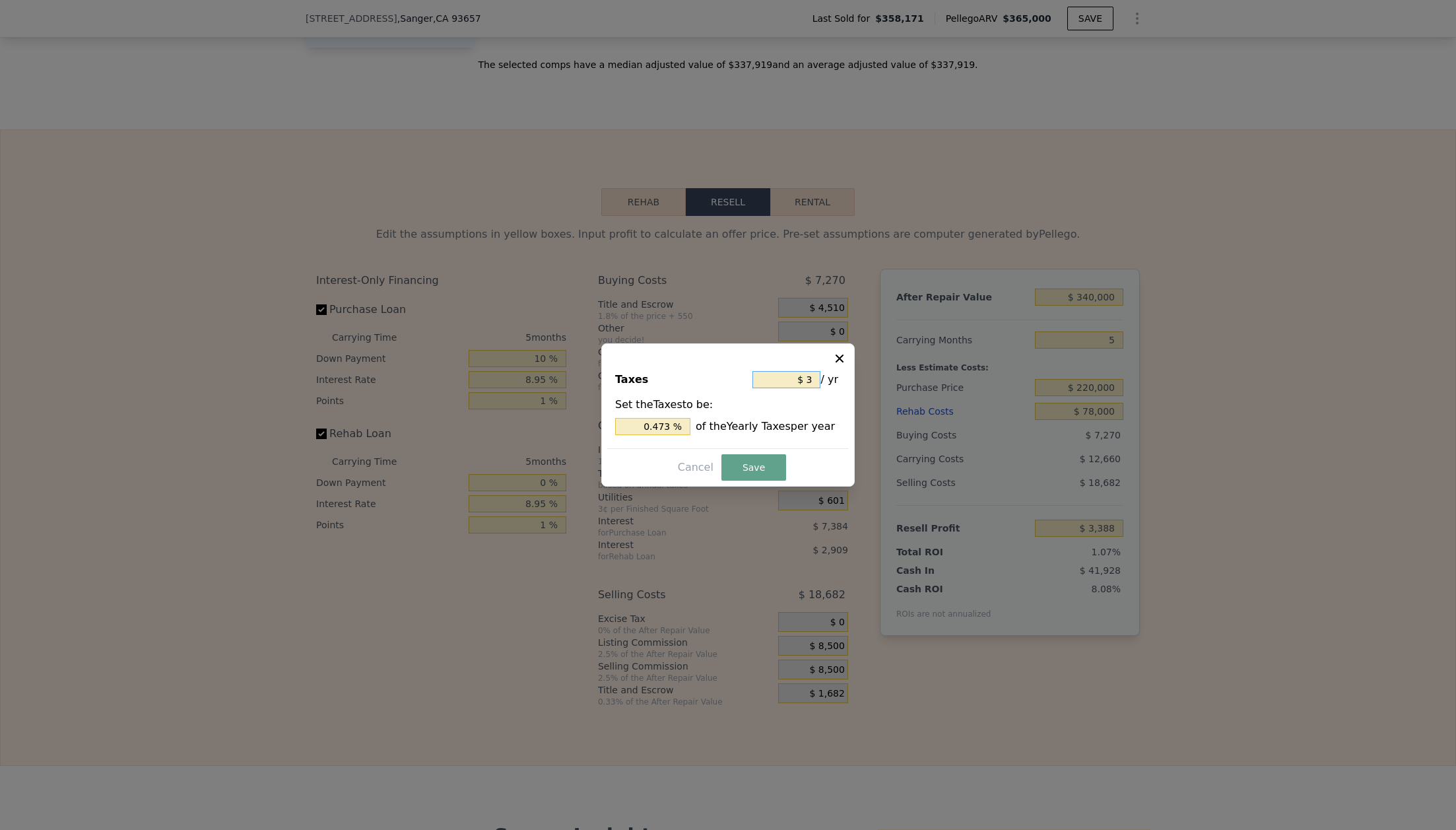
type input "$ 36"
type input "5.678 %"
type input "$ 360"
type input "56.782 %"
type input "$ 3,600"
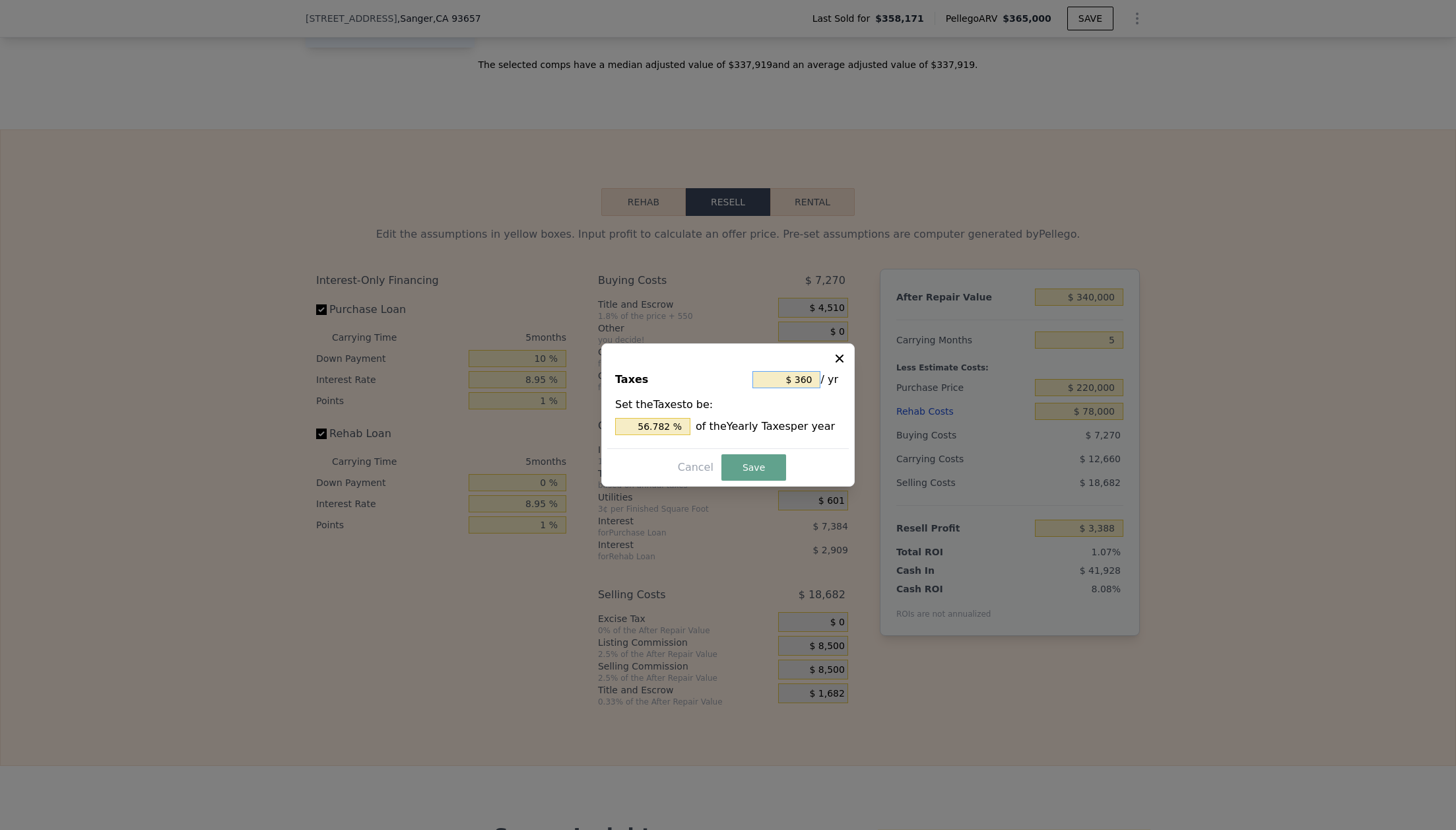
type input "567.823 %"
type input "$ 3,600"
click at [745, 470] on button "Save" at bounding box center [754, 467] width 65 height 27
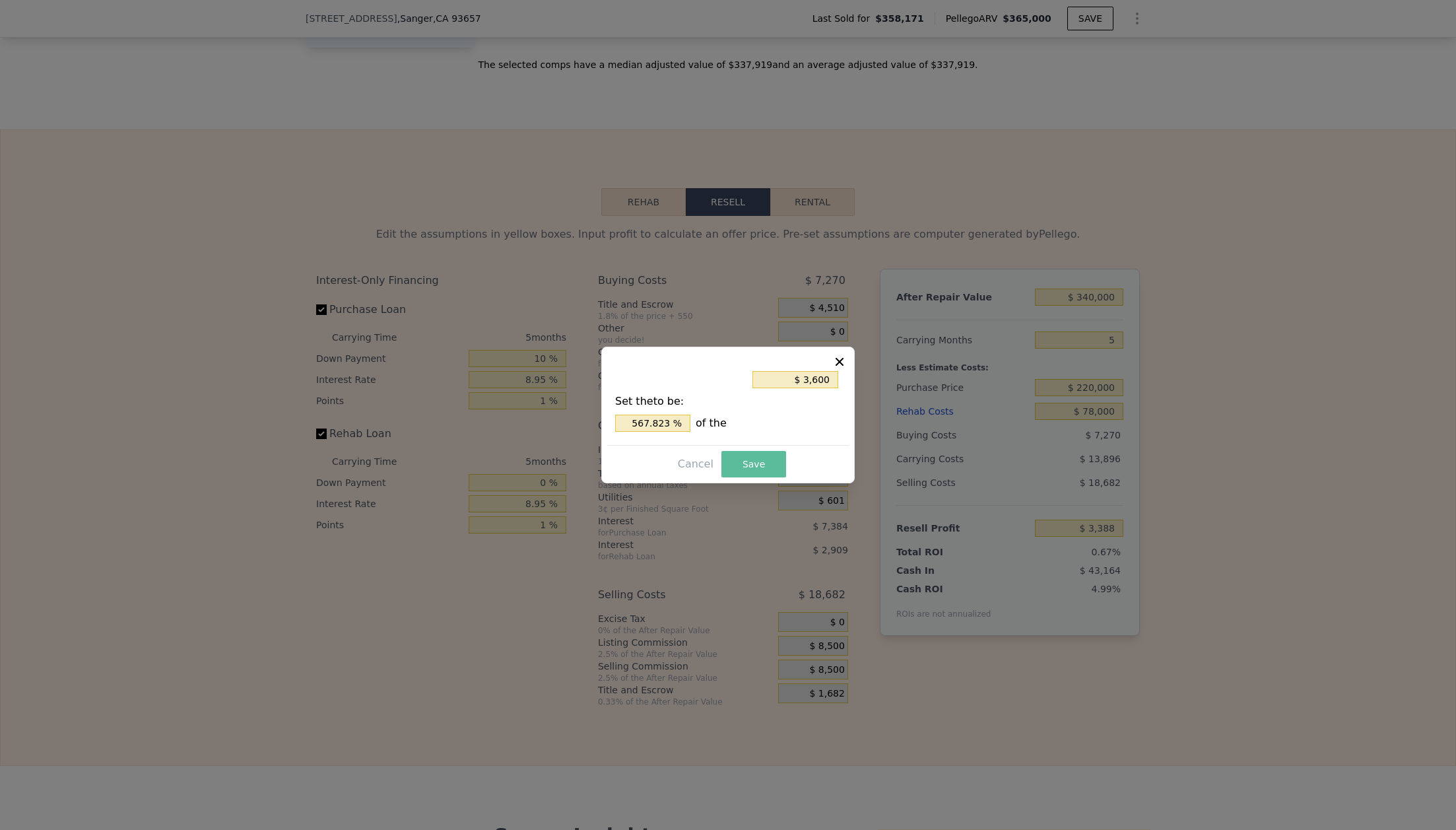
type input "$ 2,152"
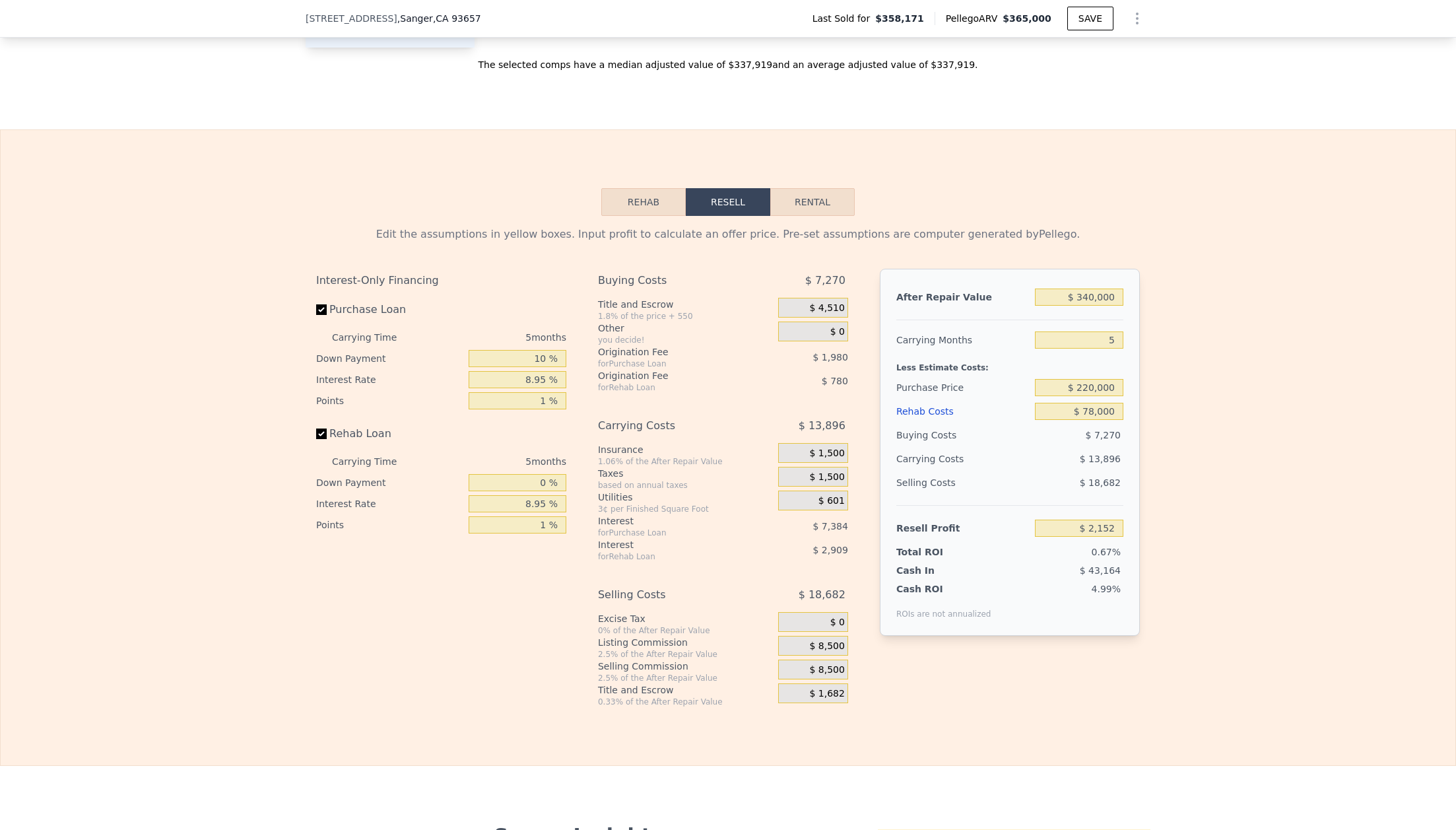
click at [818, 646] on span "$ 8,500" at bounding box center [826, 646] width 35 height 12
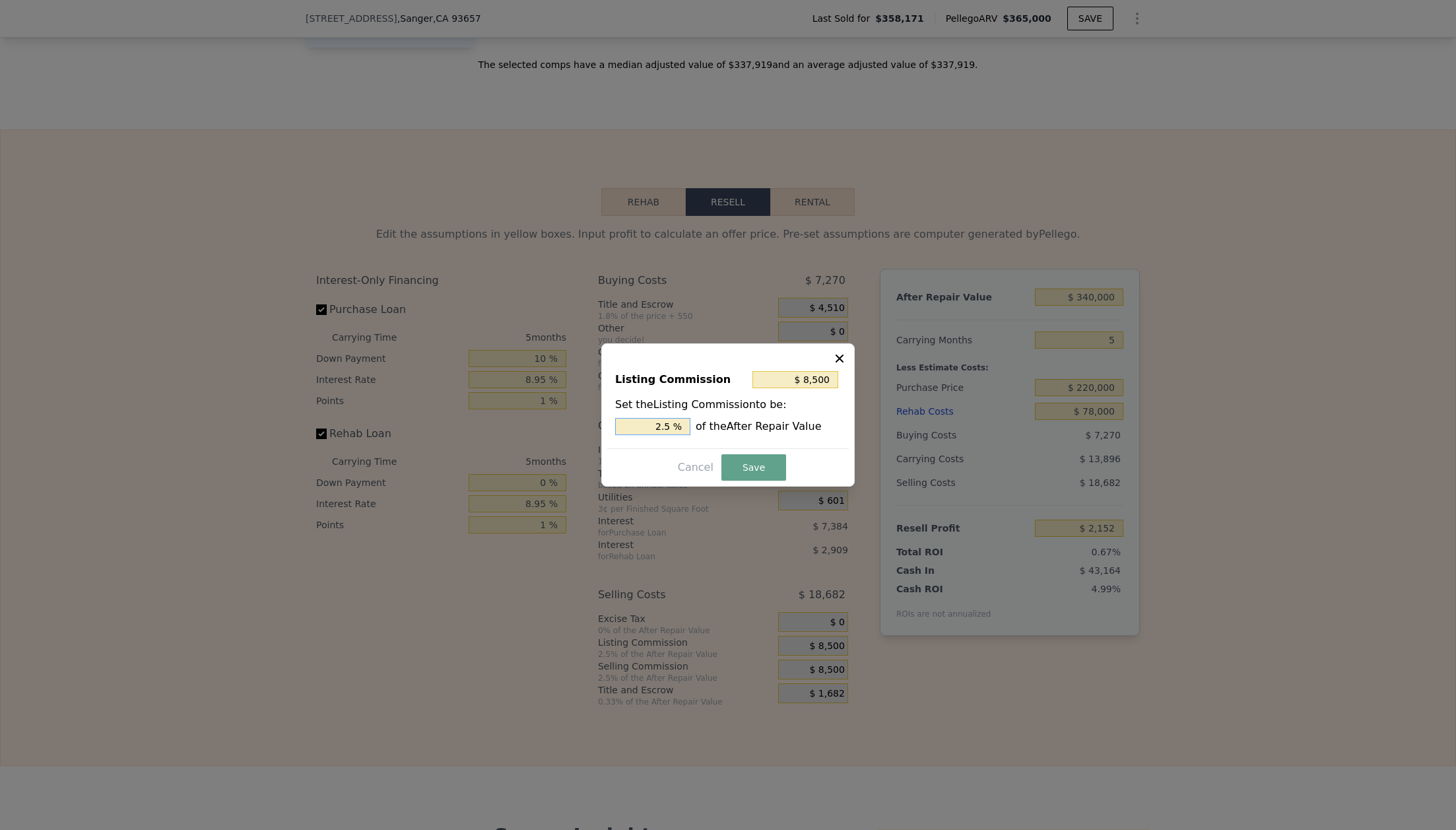
click at [675, 424] on input "2.5 %" at bounding box center [652, 426] width 75 height 18
type input "$ 6,800"
type input "2 %"
type input "$ 3,400"
type input "1. %"
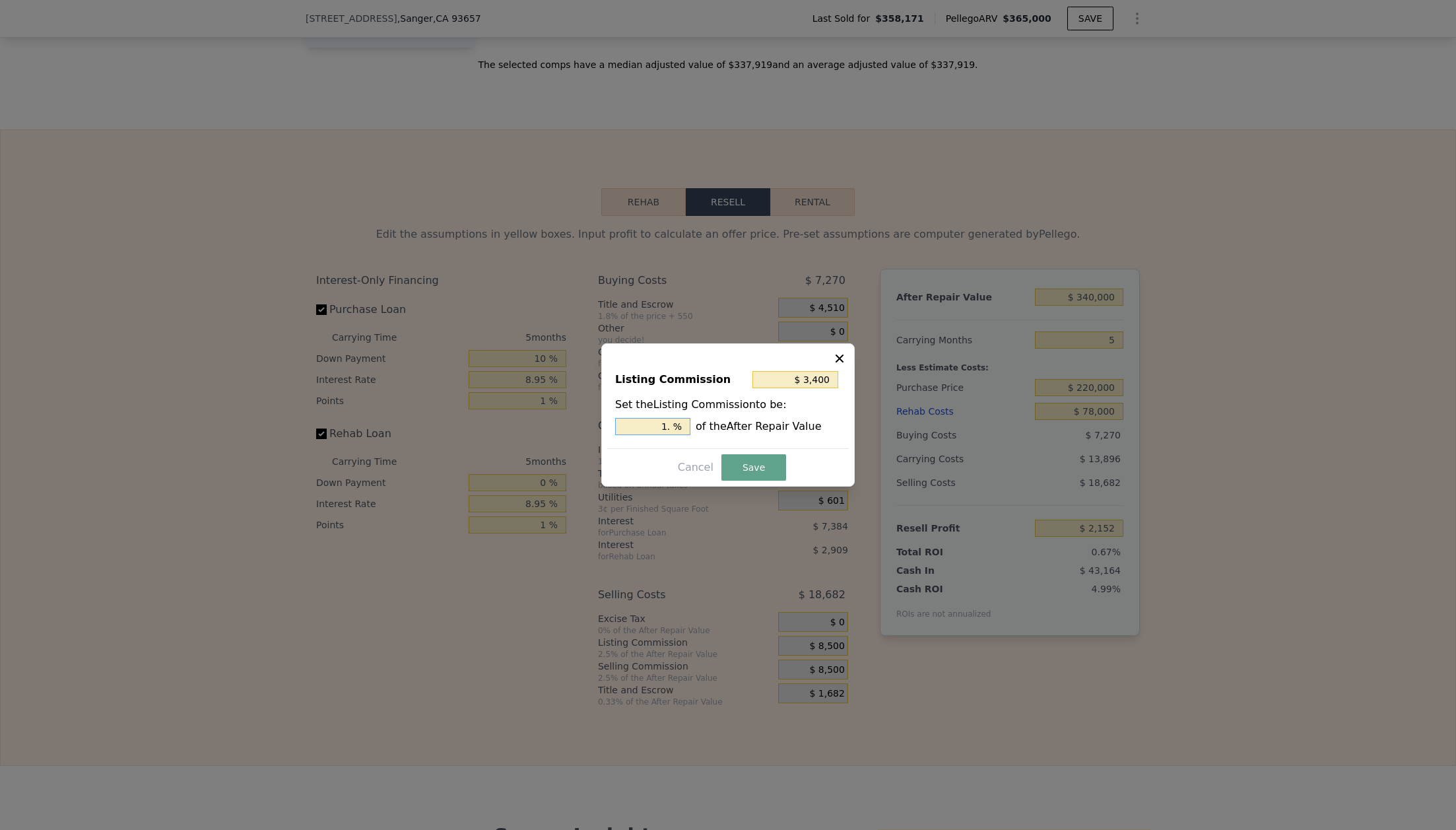
type input "$ 5,100"
type input "1.5 %"
click at [752, 468] on button "Save" at bounding box center [754, 467] width 65 height 27
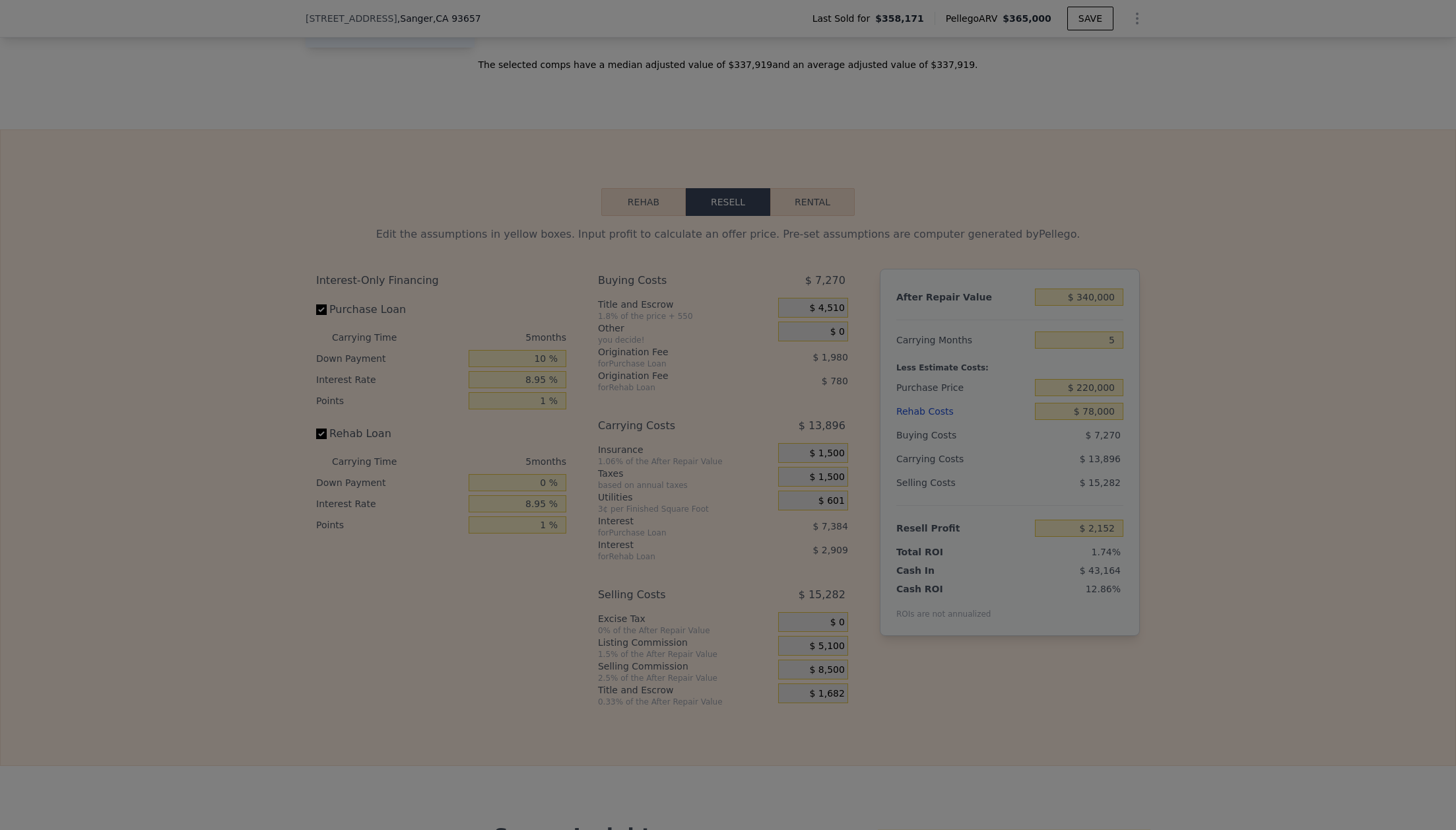
type input "$ 5,552"
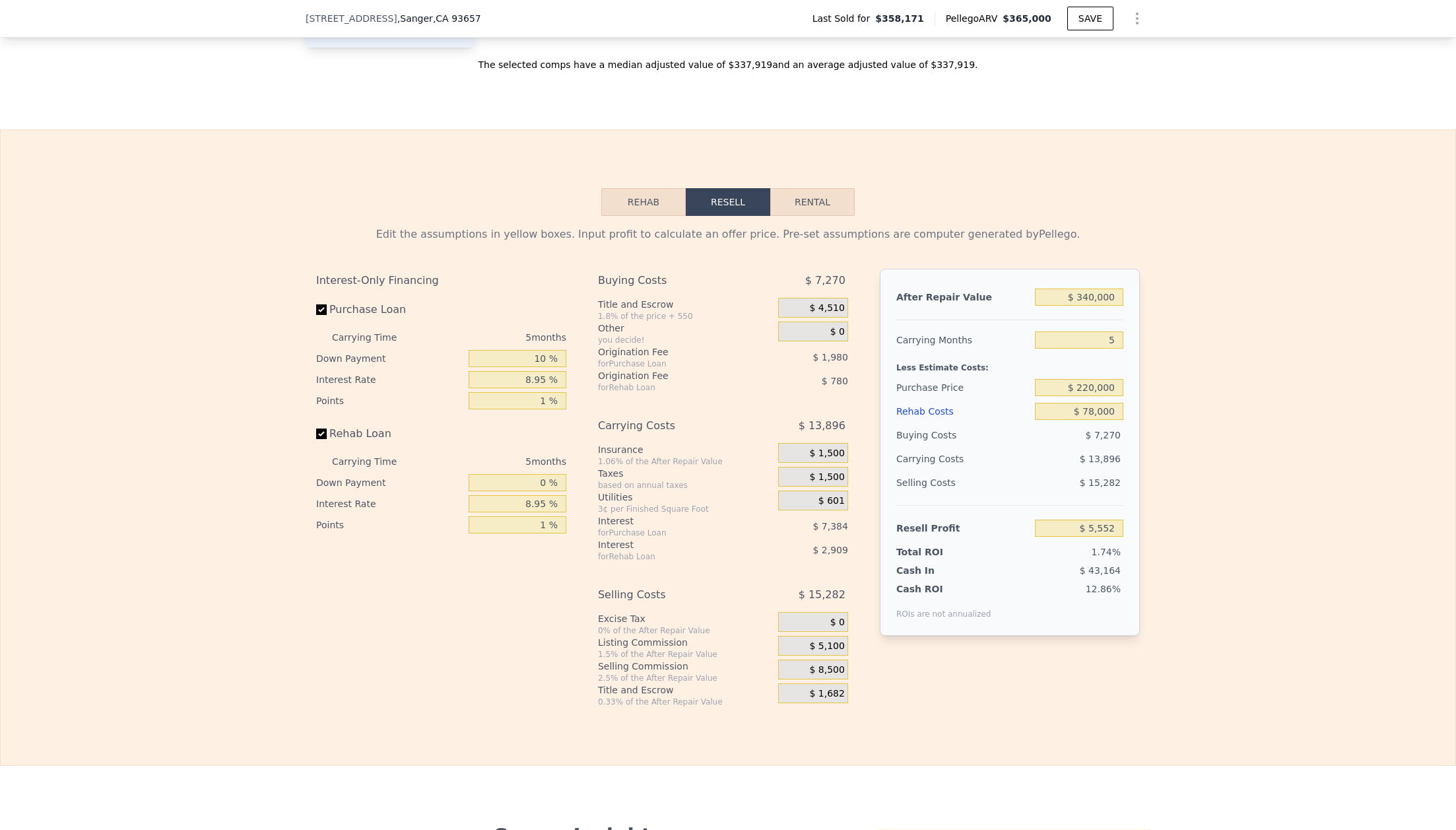
click at [808, 671] on div "$ 8,500" at bounding box center [813, 669] width 70 height 20
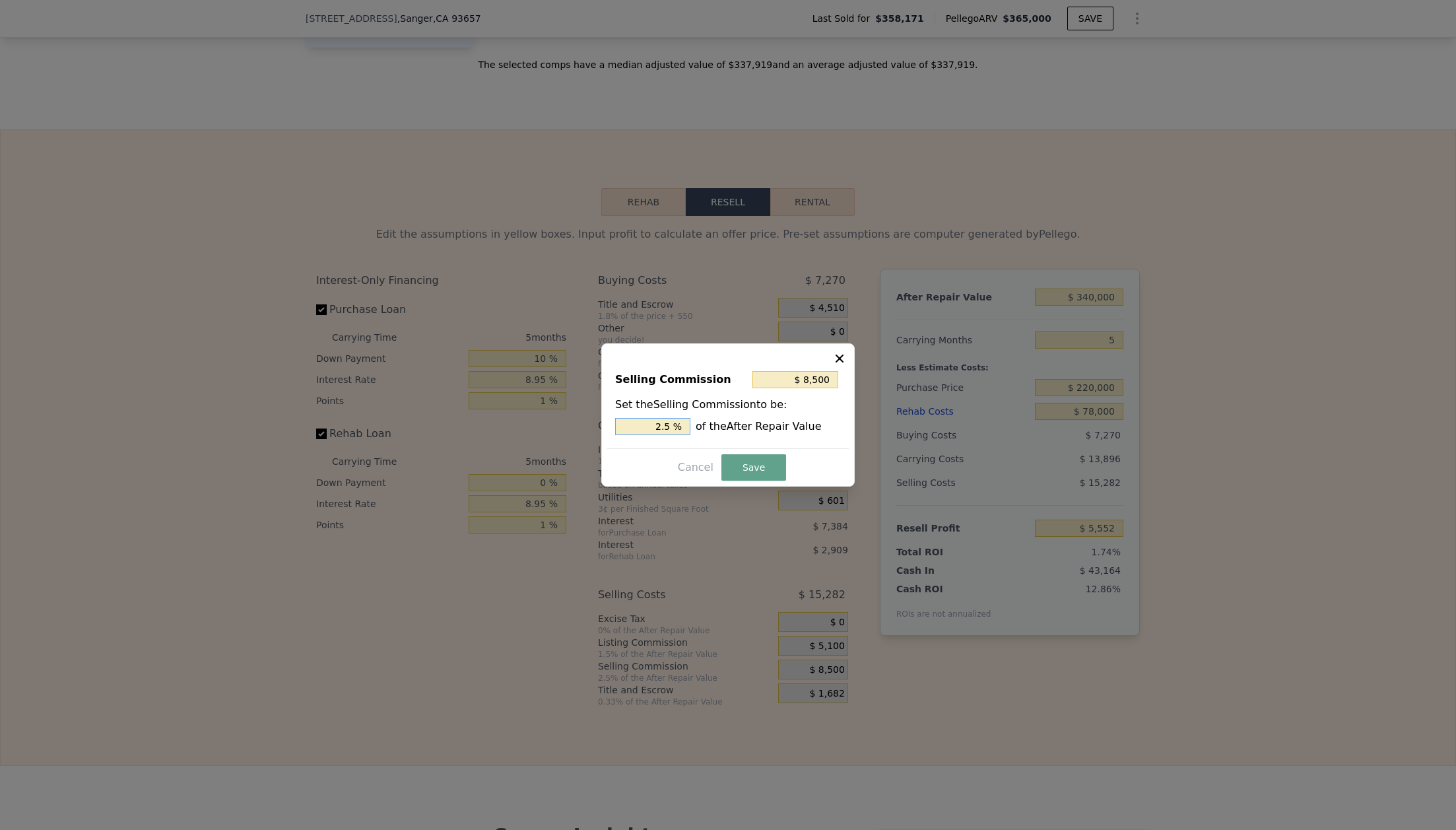
click at [672, 422] on input "2.5 %" at bounding box center [652, 426] width 75 height 18
type input "$ 6,800"
type input "2 %"
click at [769, 462] on button "Save" at bounding box center [754, 467] width 65 height 27
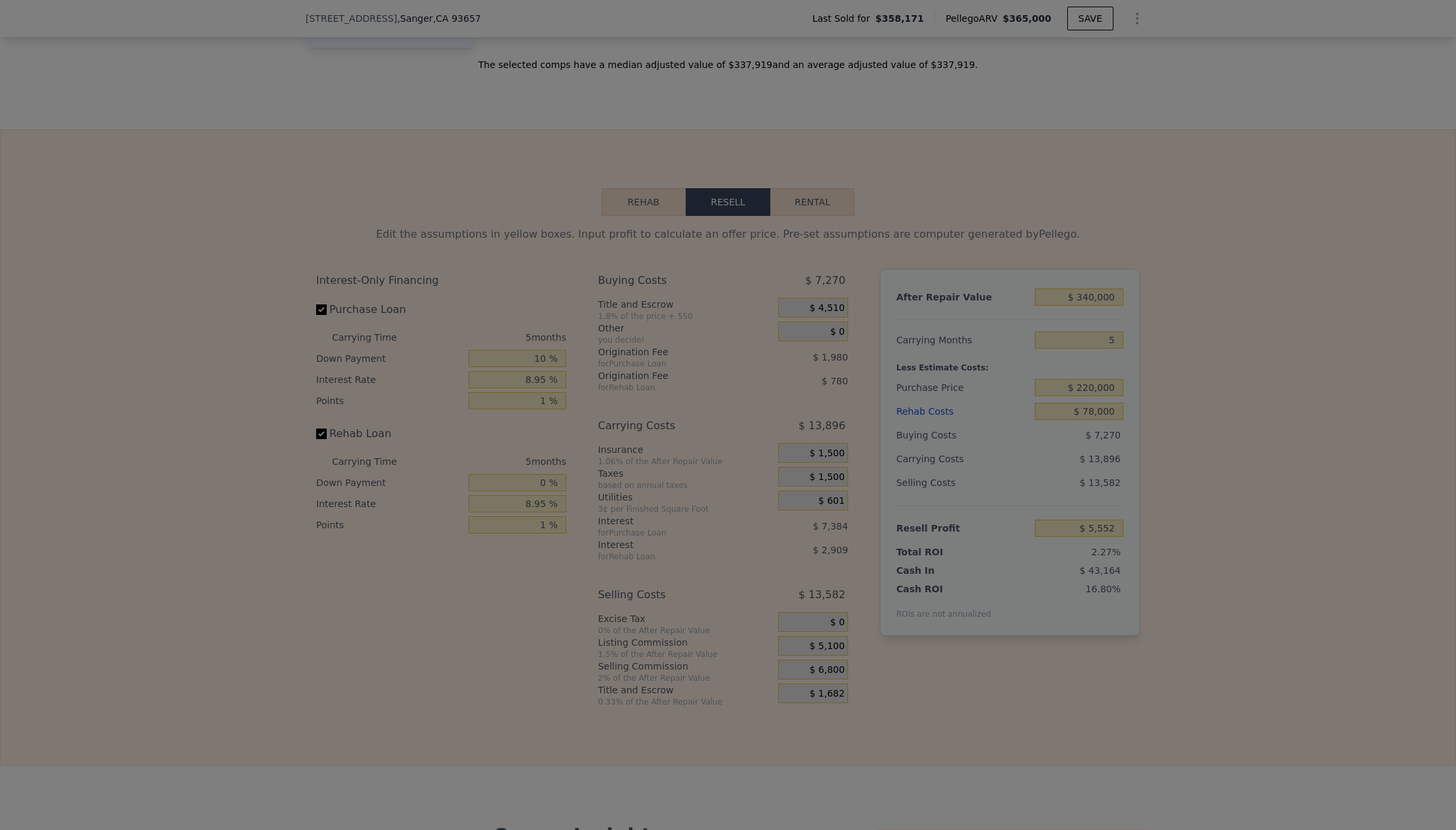
type input "$ 7,252"
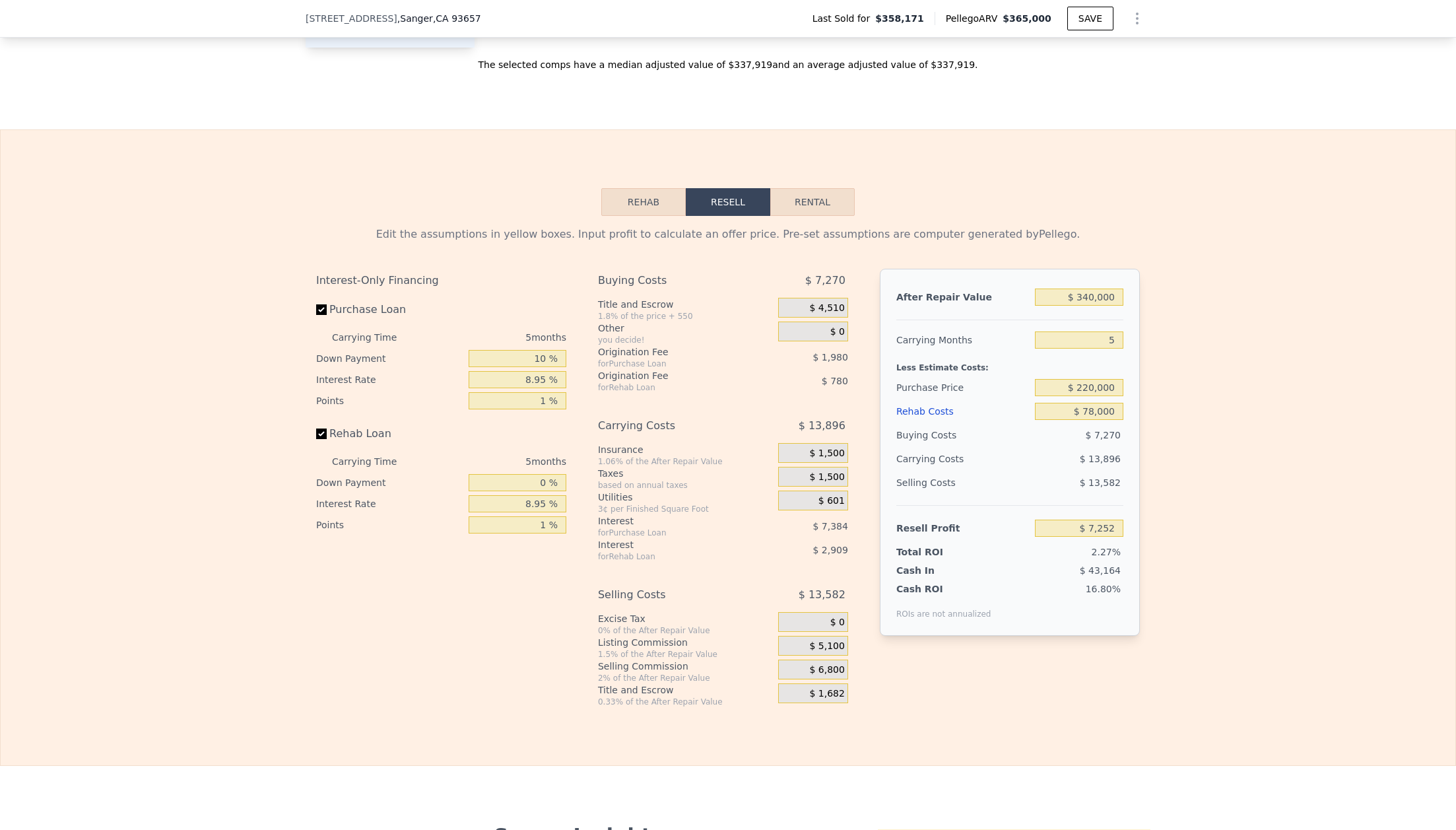
click at [826, 697] on span "$ 1,682" at bounding box center [826, 694] width 35 height 12
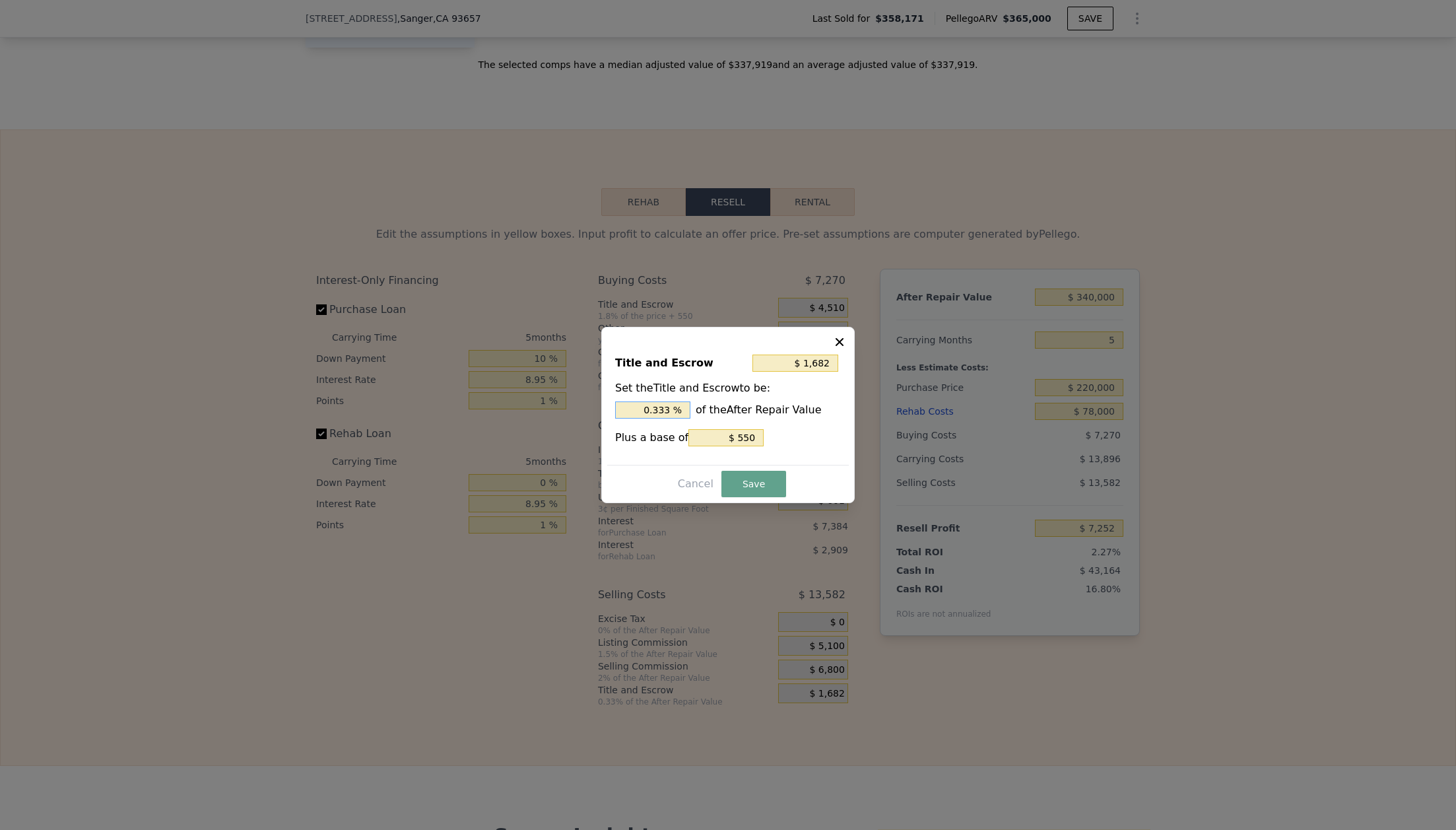
click at [673, 413] on input "0.333 %" at bounding box center [652, 410] width 75 height 18
type input "$ 1,672"
type input "0.33 %"
type input "$ 1,570"
type input "0.3 %"
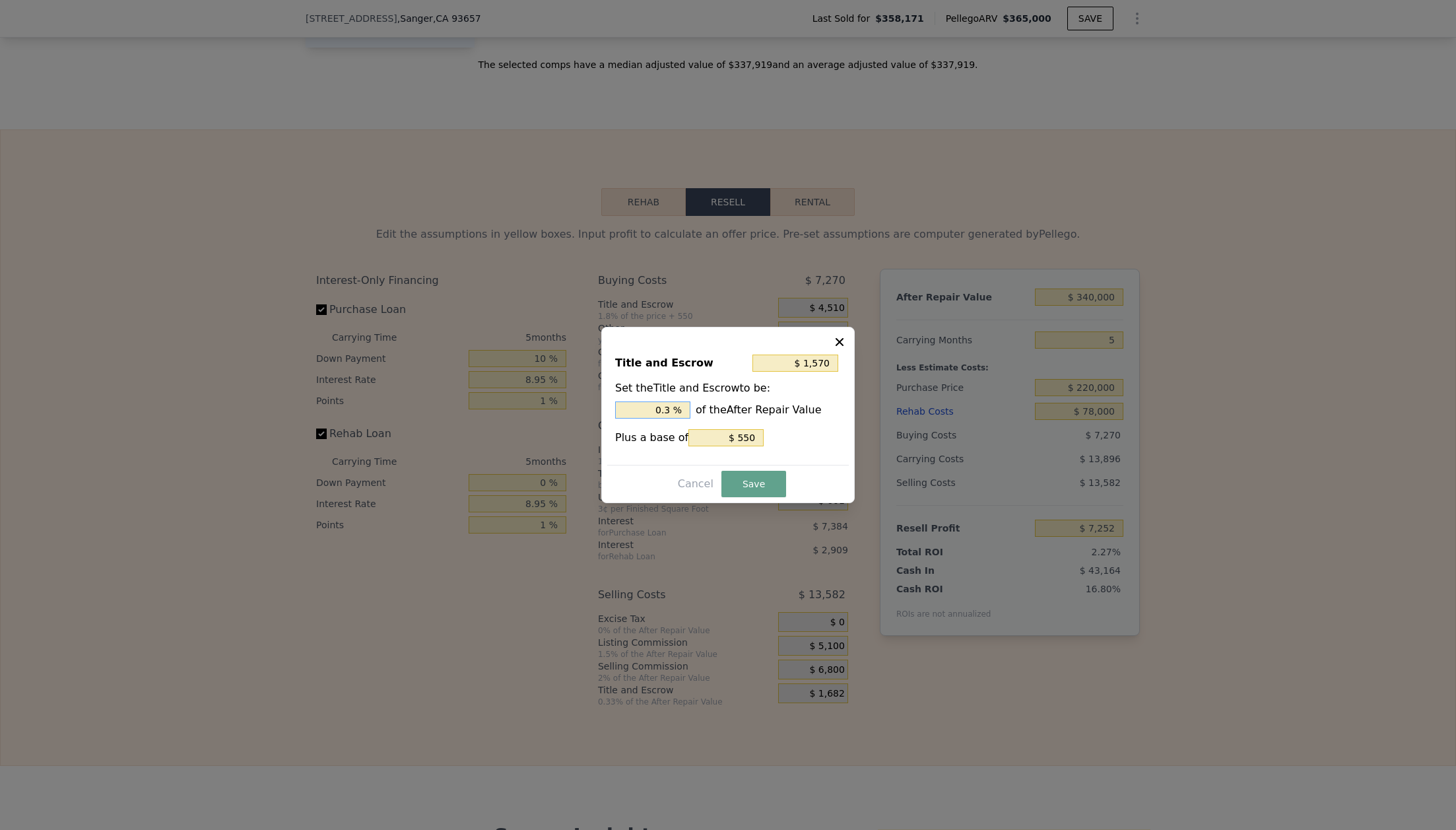
type input "$ 550"
type input "0. %"
type input "$ 2,930"
type input "0.7 %"
click at [760, 485] on button "Save" at bounding box center [754, 484] width 65 height 27
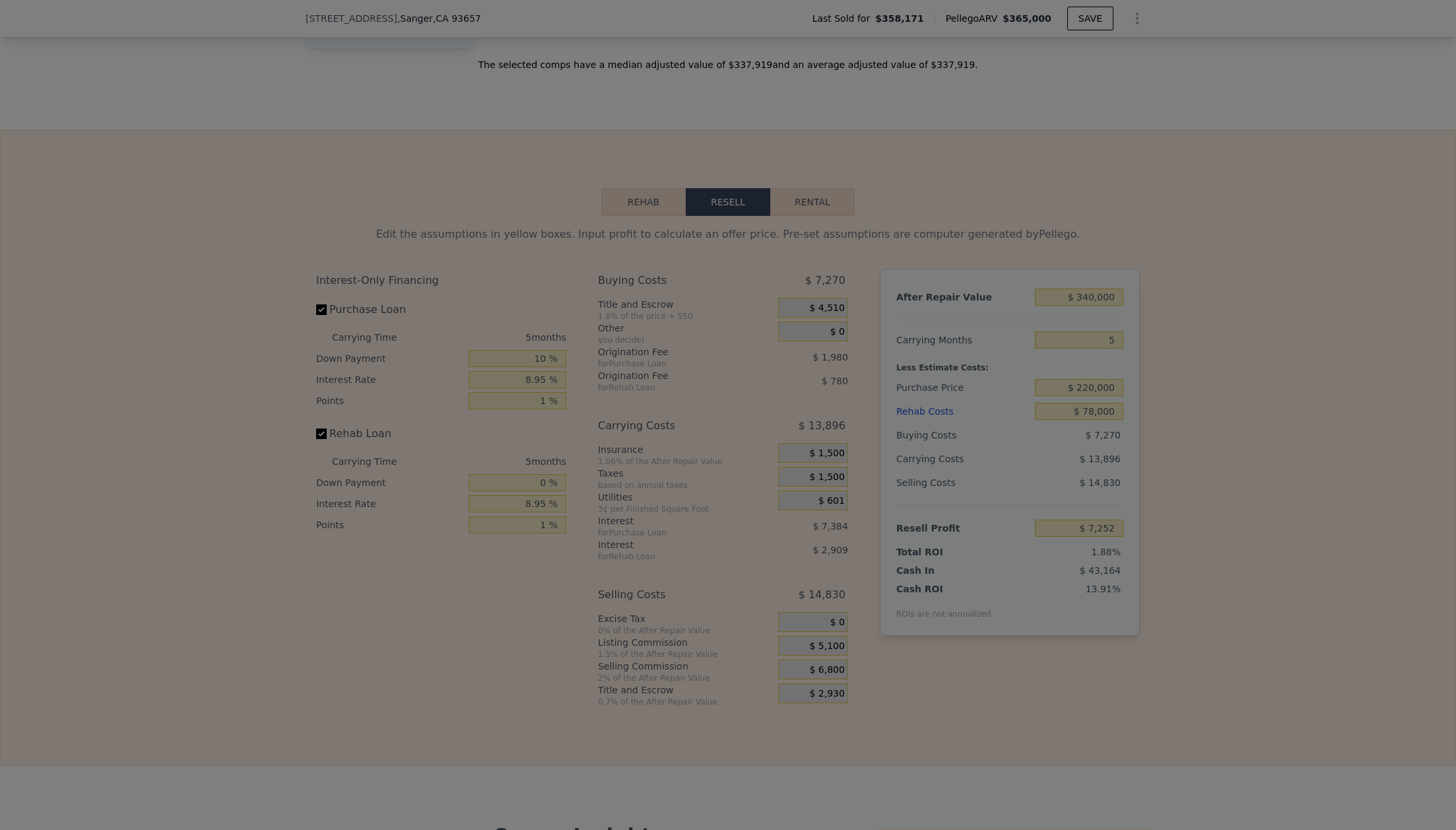
type input "$ 6,004"
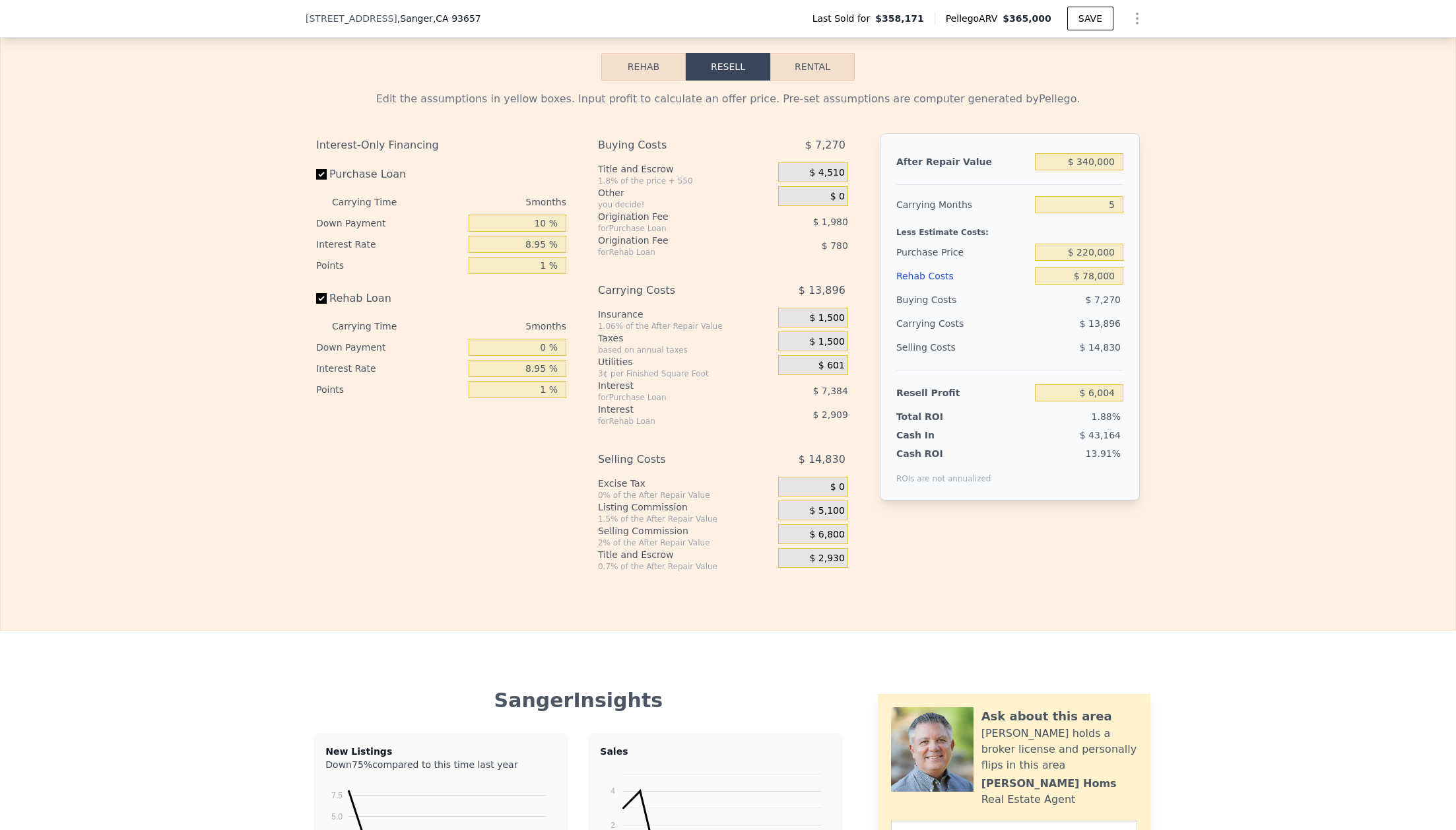
scroll to position [1833, 0]
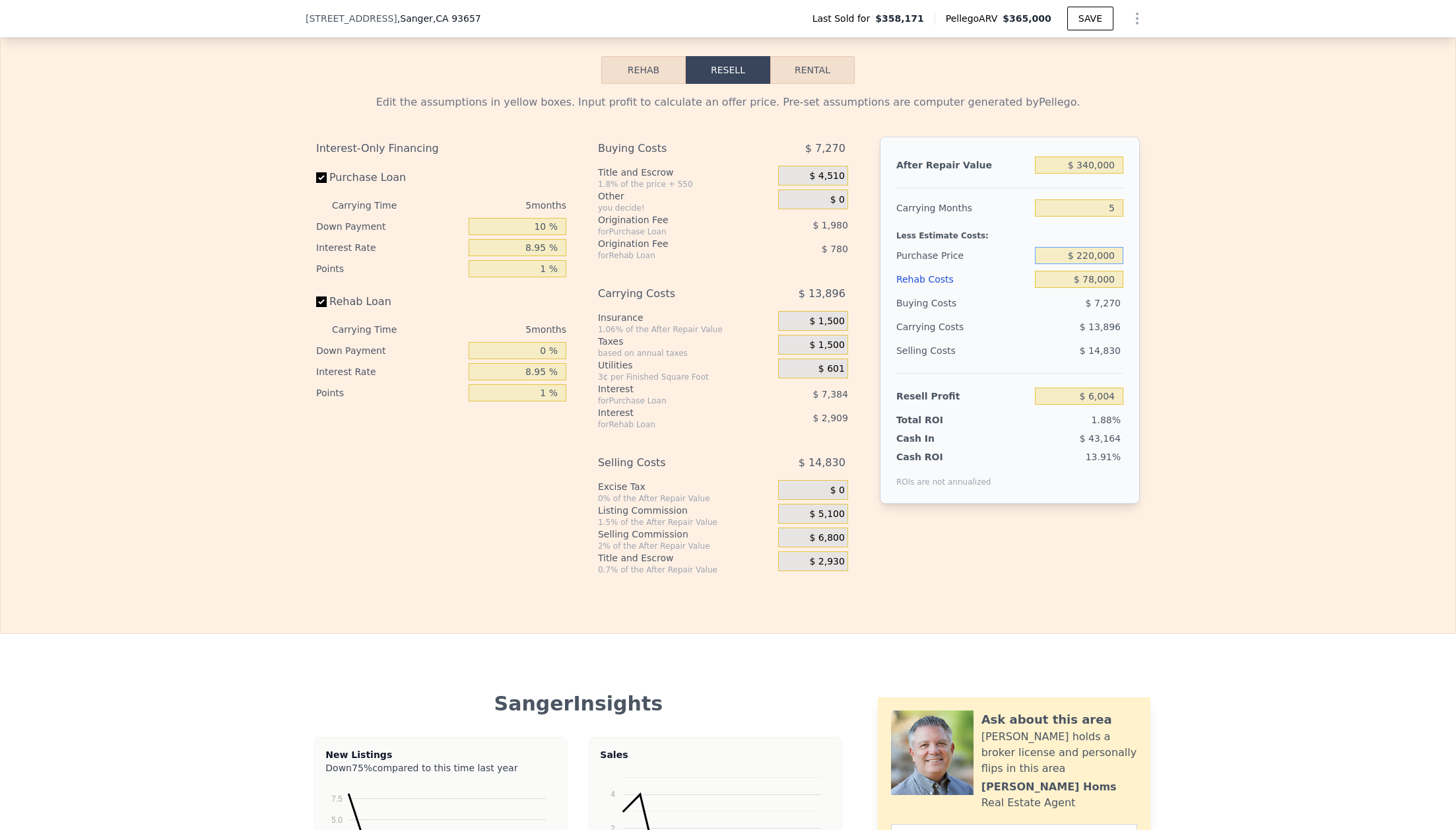
click at [1121, 258] on input "$ 220,000" at bounding box center [1079, 255] width 88 height 18
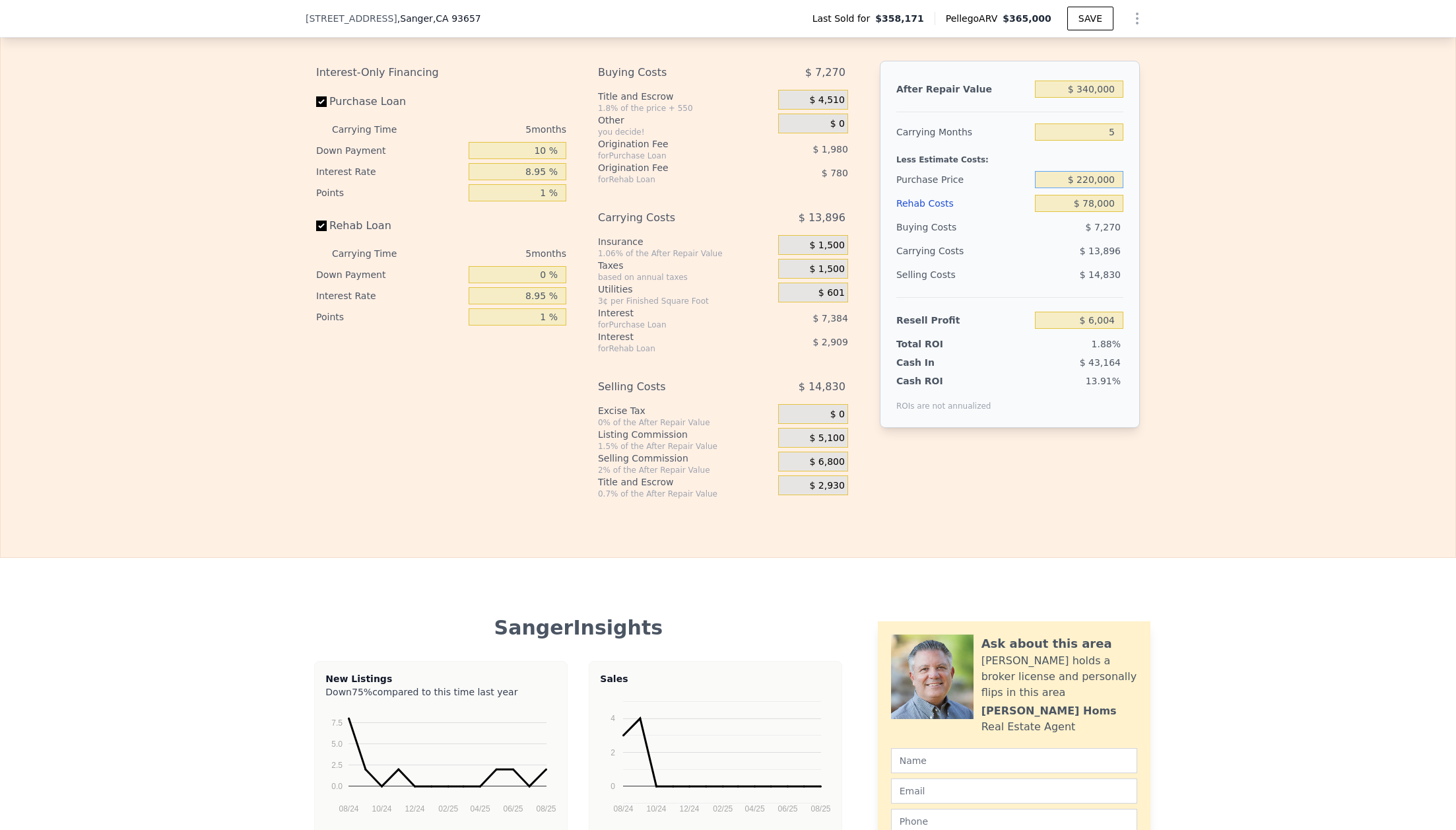
scroll to position [1915, 0]
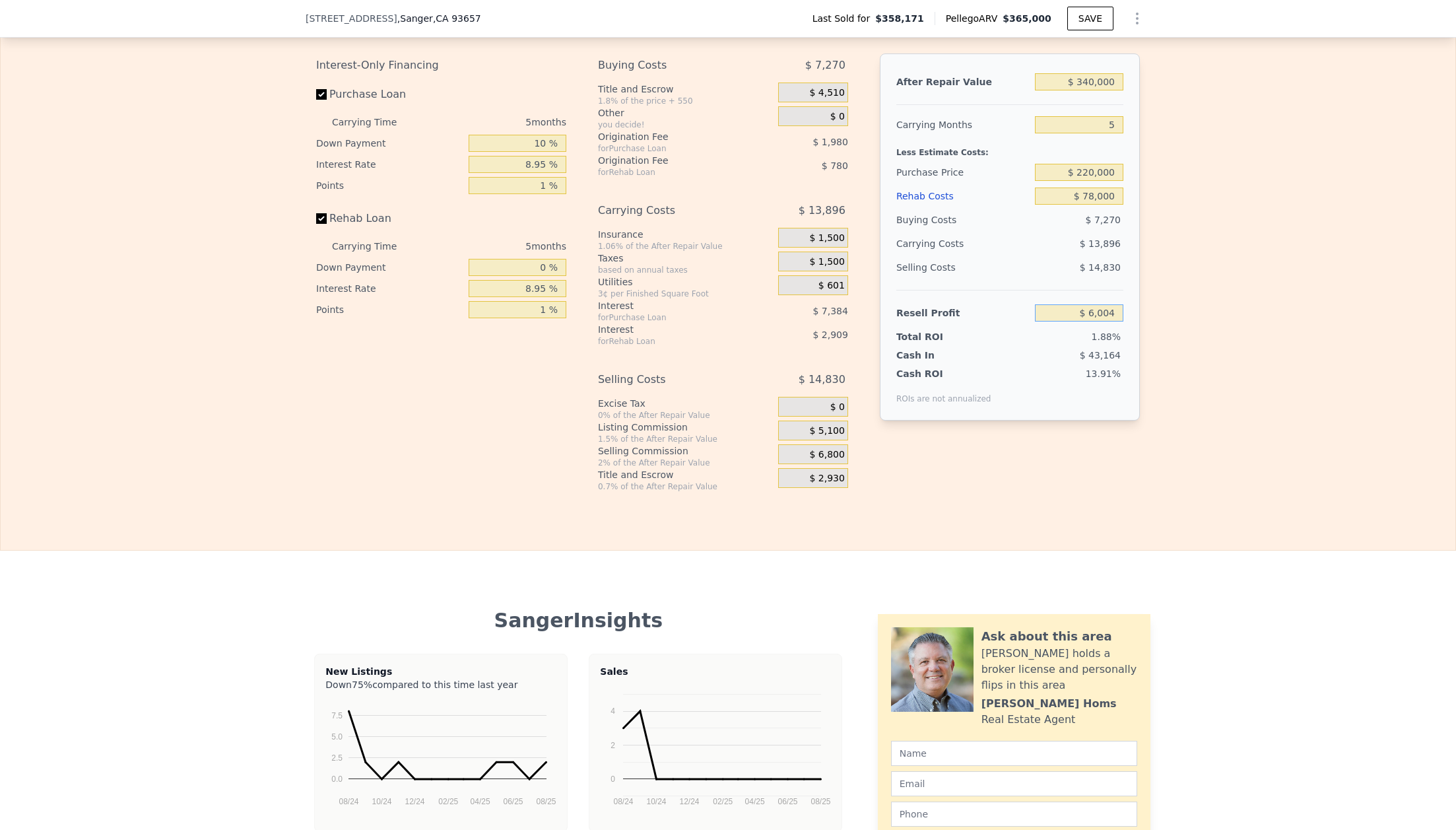
click at [1119, 313] on input "$ 6,004" at bounding box center [1079, 313] width 88 height 18
click at [1118, 174] on input "$ 220,000" at bounding box center [1079, 172] width 88 height 18
type input "$ 2"
type input "$ 190,000"
click at [1275, 275] on div "Edit the assumptions in yellow boxes. Input profit to calculate an offer price.…" at bounding box center [728, 246] width 1454 height 491
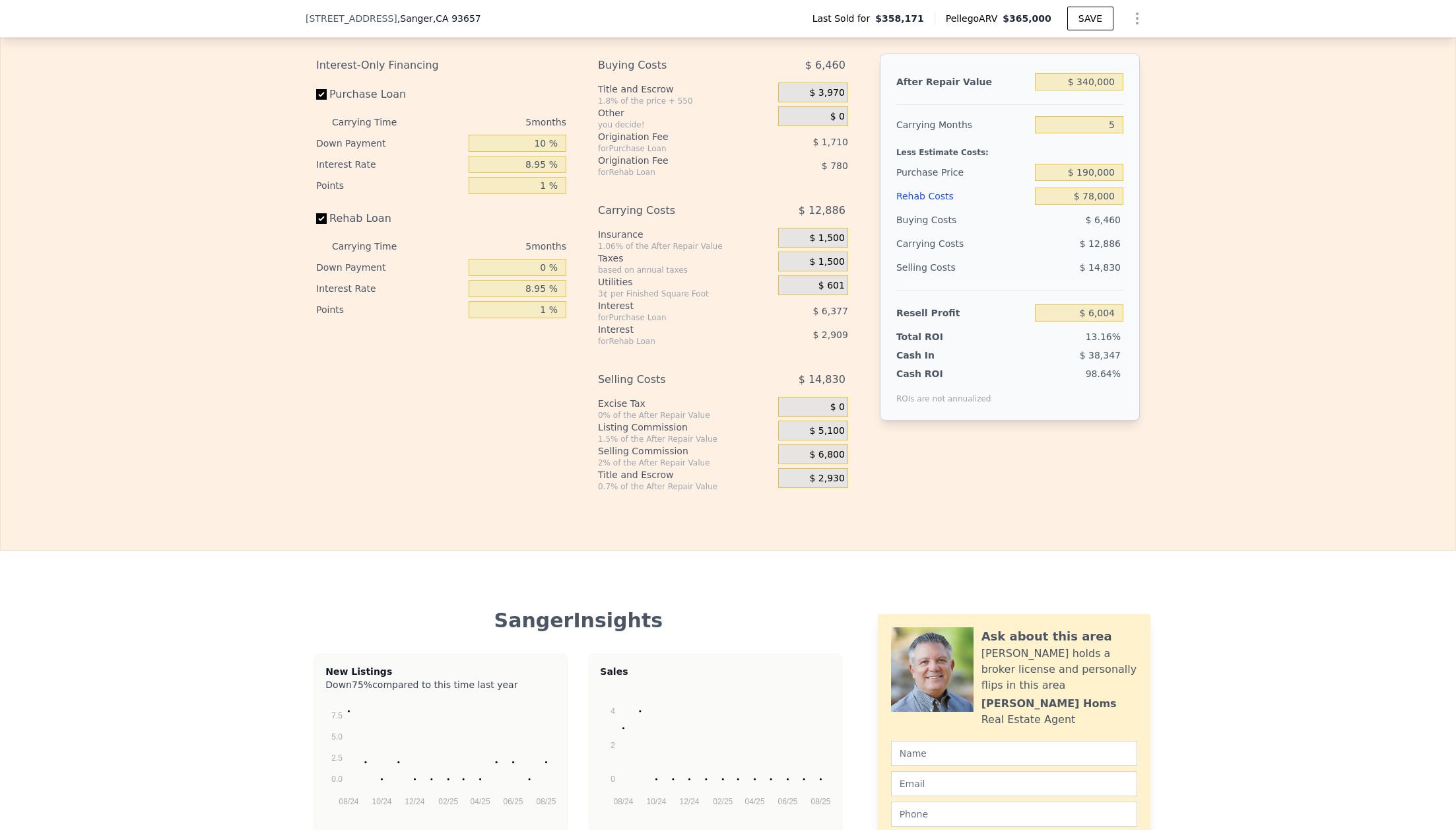
type input "$ 37,824"
click at [1092, 171] on input "$ 190,000" at bounding box center [1079, 172] width 88 height 18
type input "$ 191,000"
click at [1265, 299] on div "Edit the assumptions in yellow boxes. Input profit to calculate an offer price.…" at bounding box center [728, 246] width 1454 height 491
type input "$ 36,762"
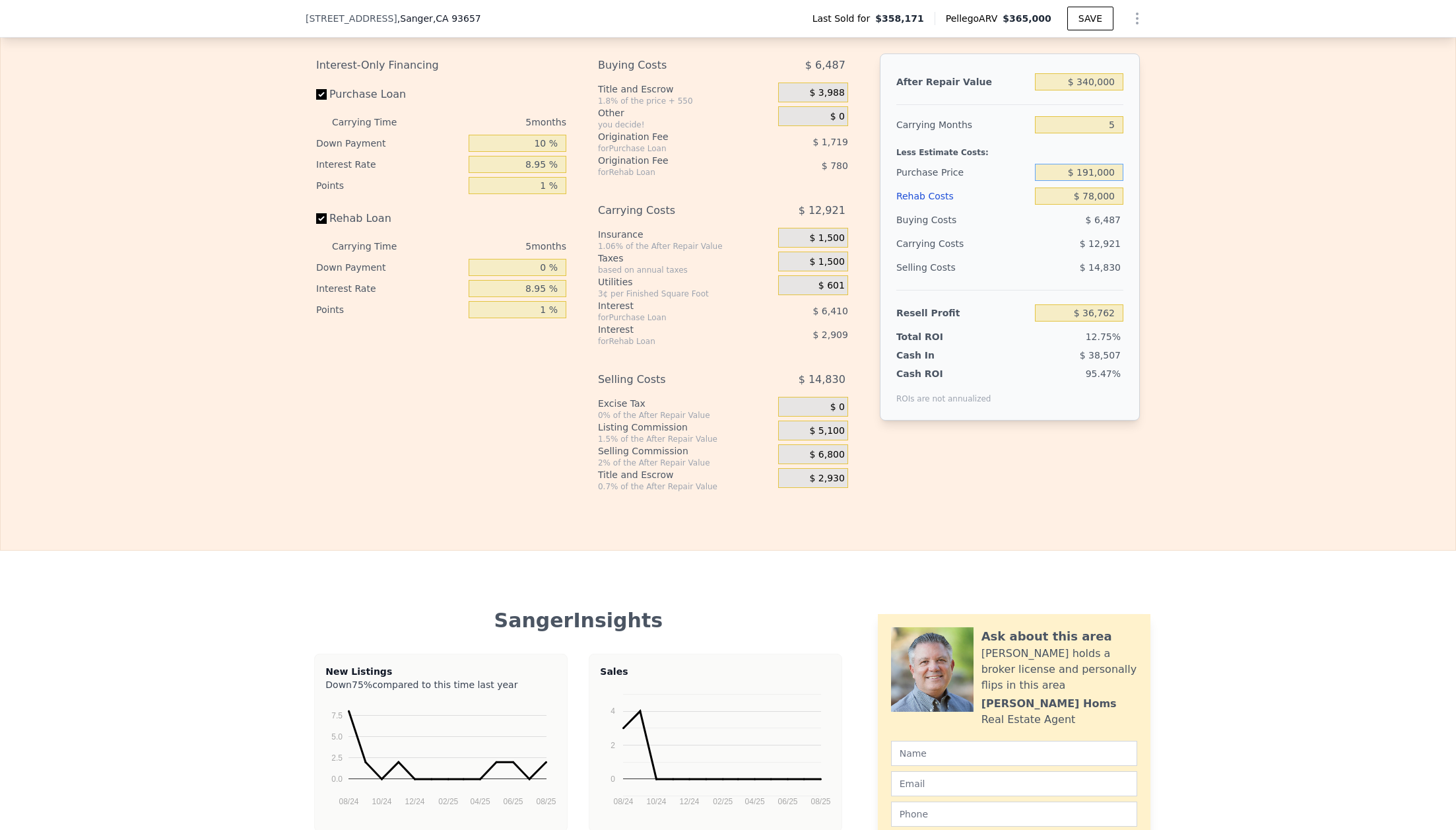
click at [1092, 169] on input "$ 191,000" at bounding box center [1079, 172] width 88 height 18
type input "$ 192,000"
click at [1233, 314] on div "Edit the assumptions in yellow boxes. Input profit to calculate an offer price.…" at bounding box center [728, 246] width 1454 height 491
type input "$ 35,700"
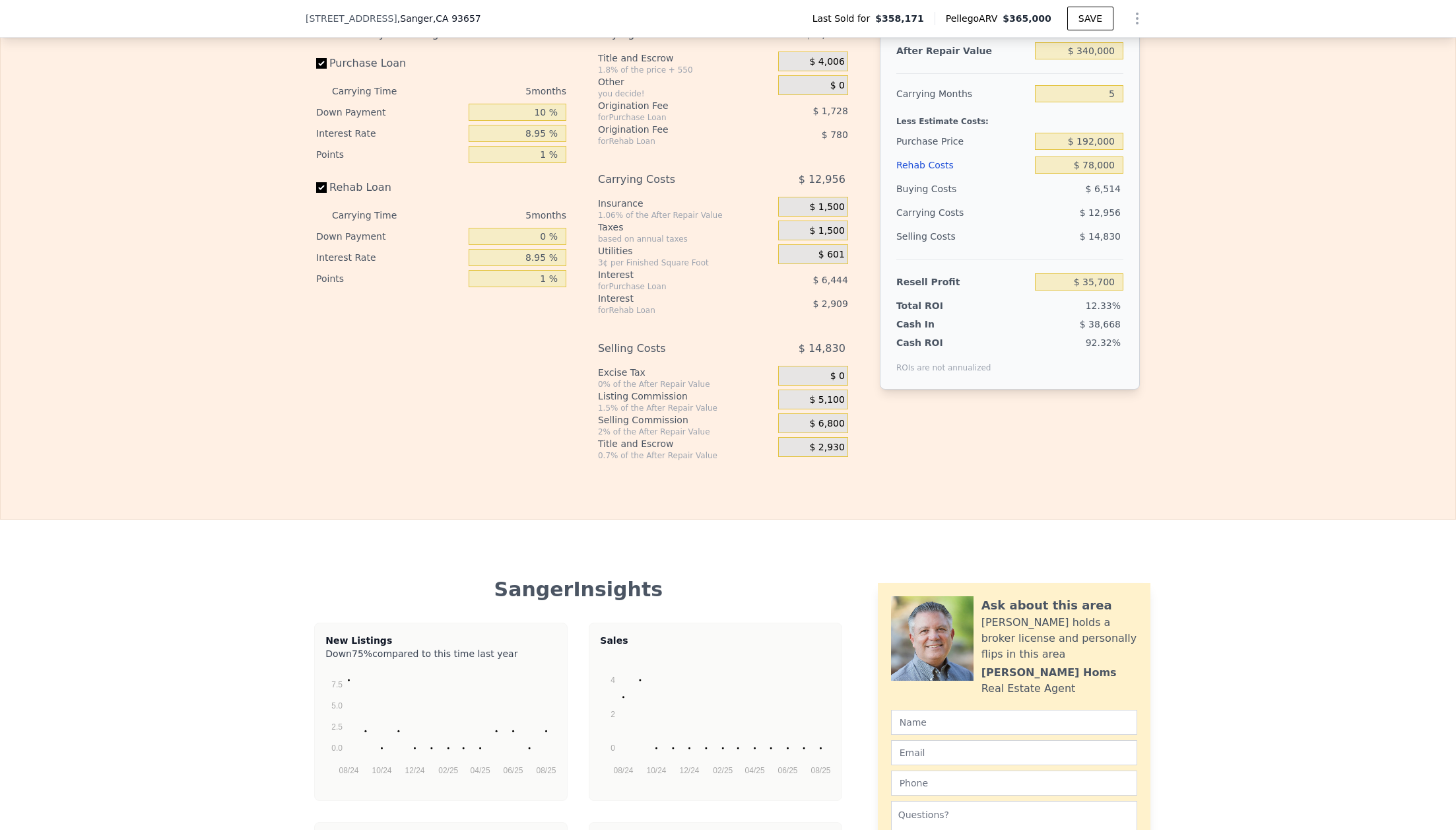
scroll to position [1927, 0]
